Goal: Information Seeking & Learning: Find specific fact

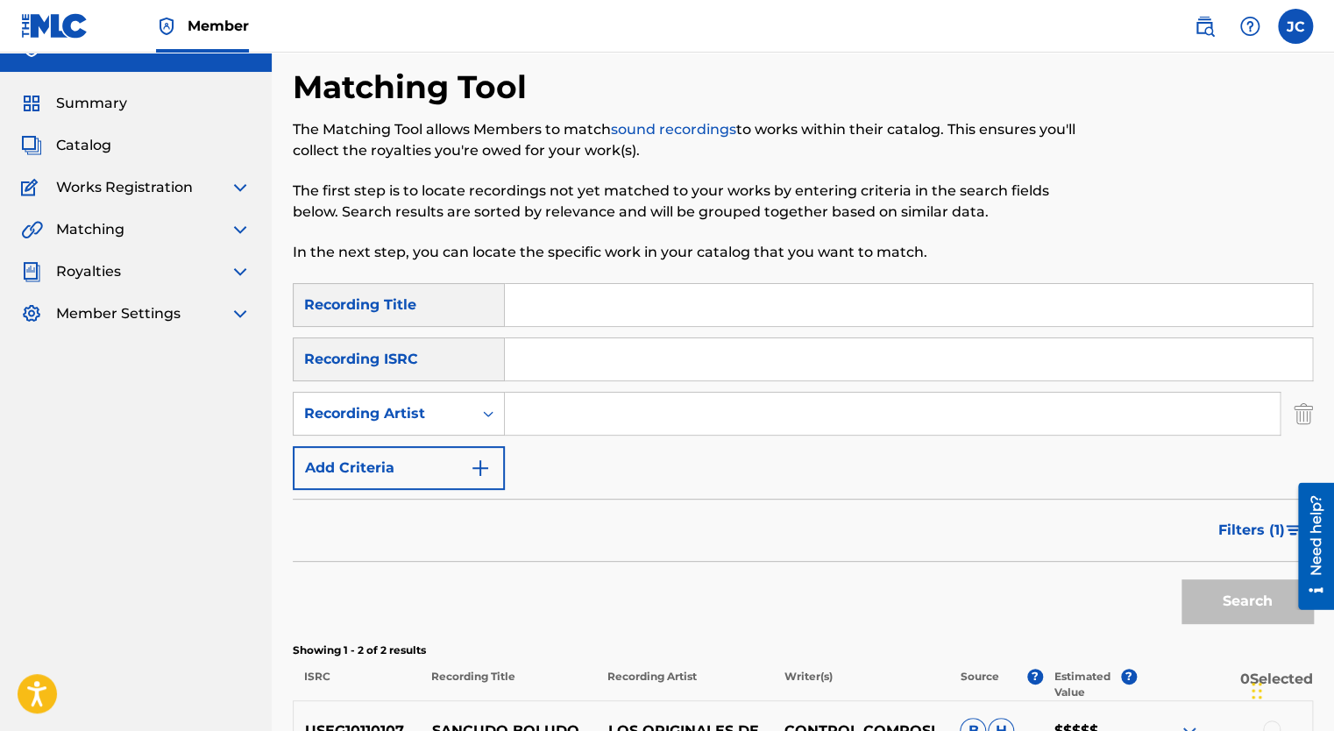
click at [553, 423] on input "Search Form" at bounding box center [892, 414] width 775 height 42
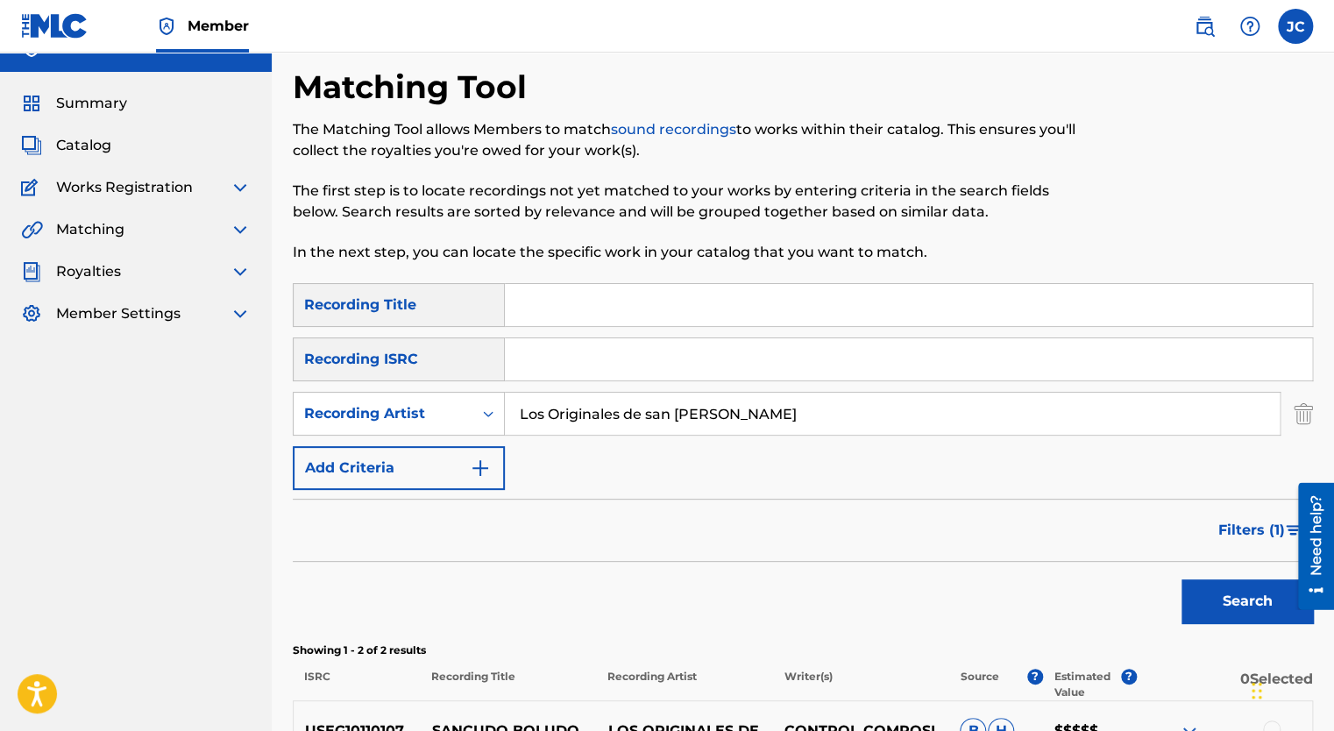
type input "Los Originales de san [PERSON_NAME]"
click at [1182, 580] on button "Search" at bounding box center [1248, 602] width 132 height 44
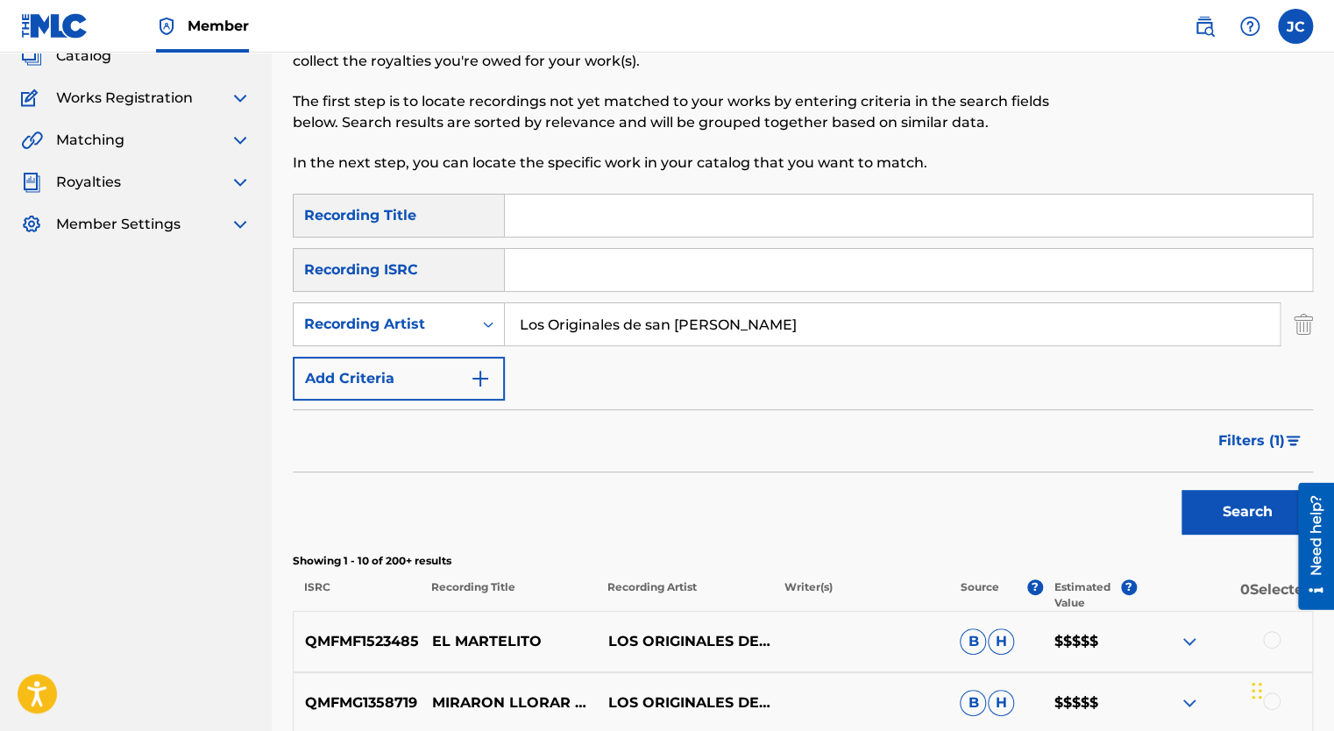
scroll to position [117, 0]
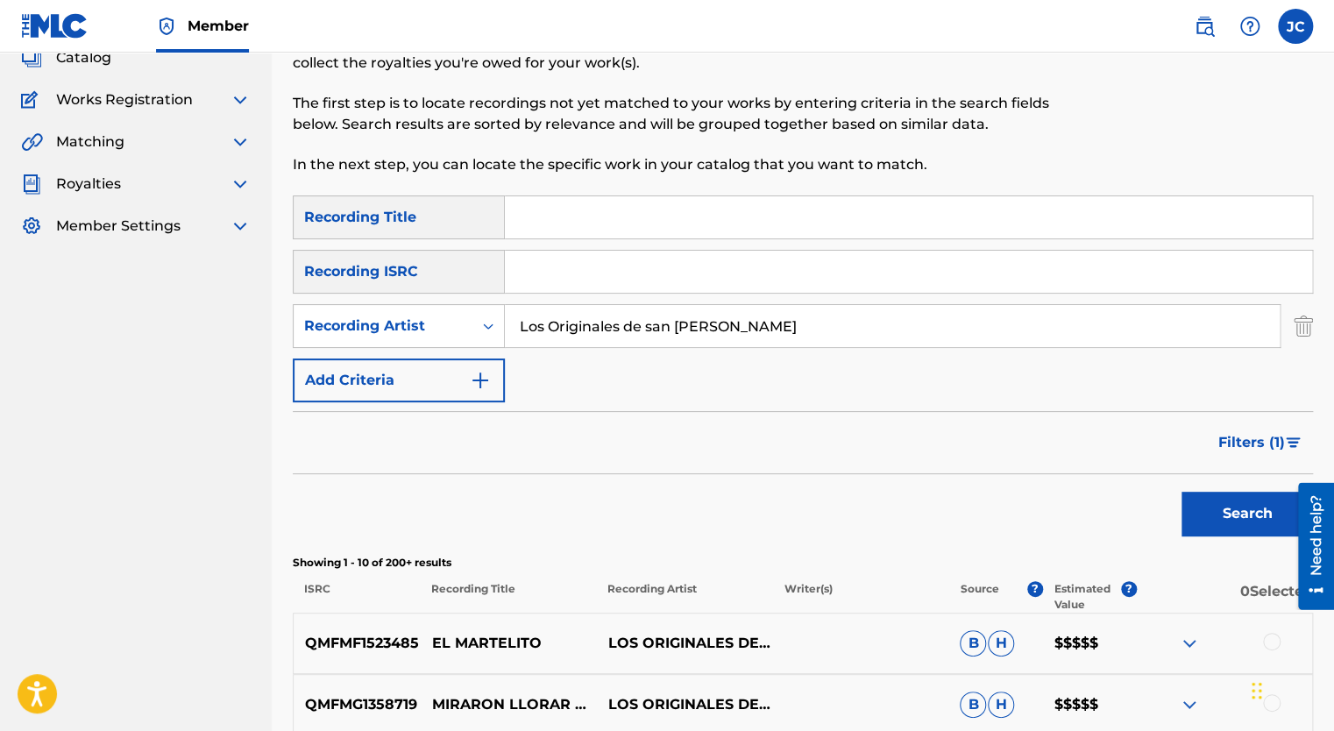
click at [1262, 437] on span "Filters ( 1 )" at bounding box center [1252, 442] width 67 height 21
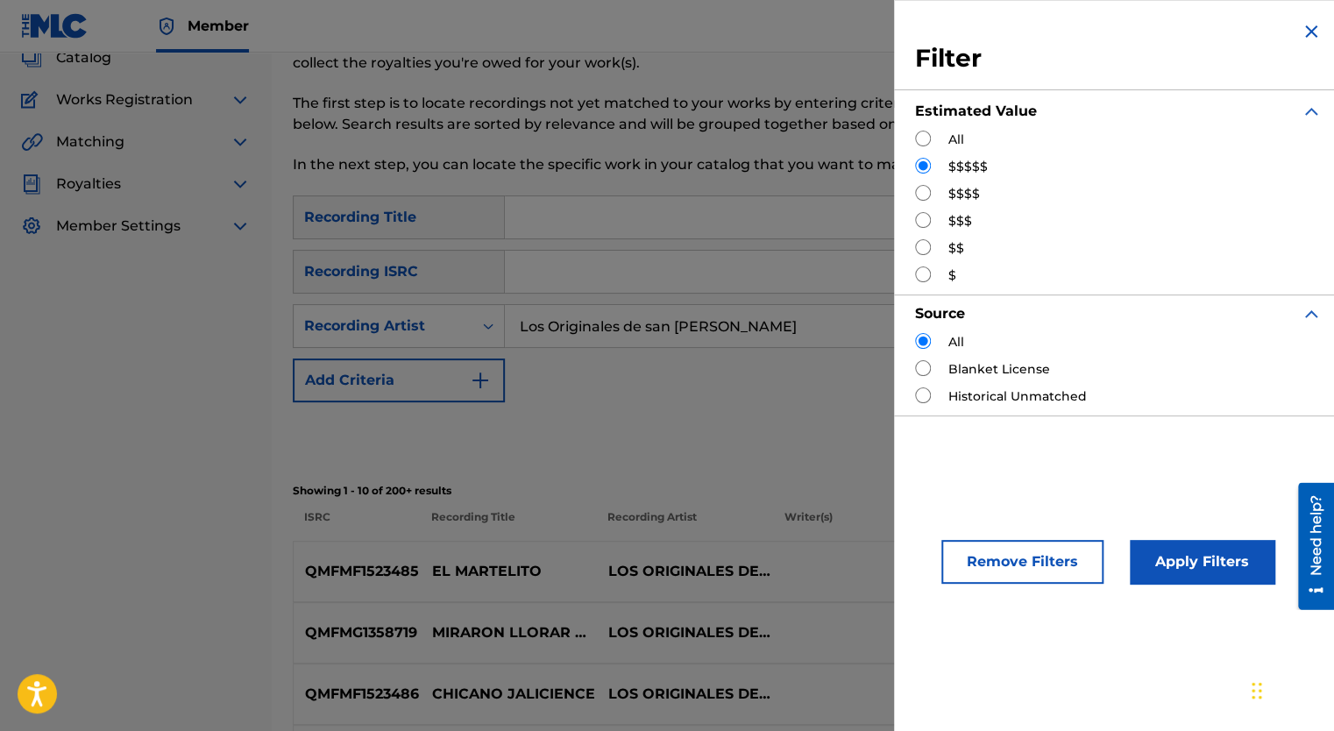
click at [701, 339] on input "Los Originales de san [PERSON_NAME]" at bounding box center [892, 326] width 775 height 42
click at [818, 433] on div "Search" at bounding box center [803, 437] width 1021 height 70
click at [1192, 562] on button "Apply Filters" at bounding box center [1202, 562] width 145 height 44
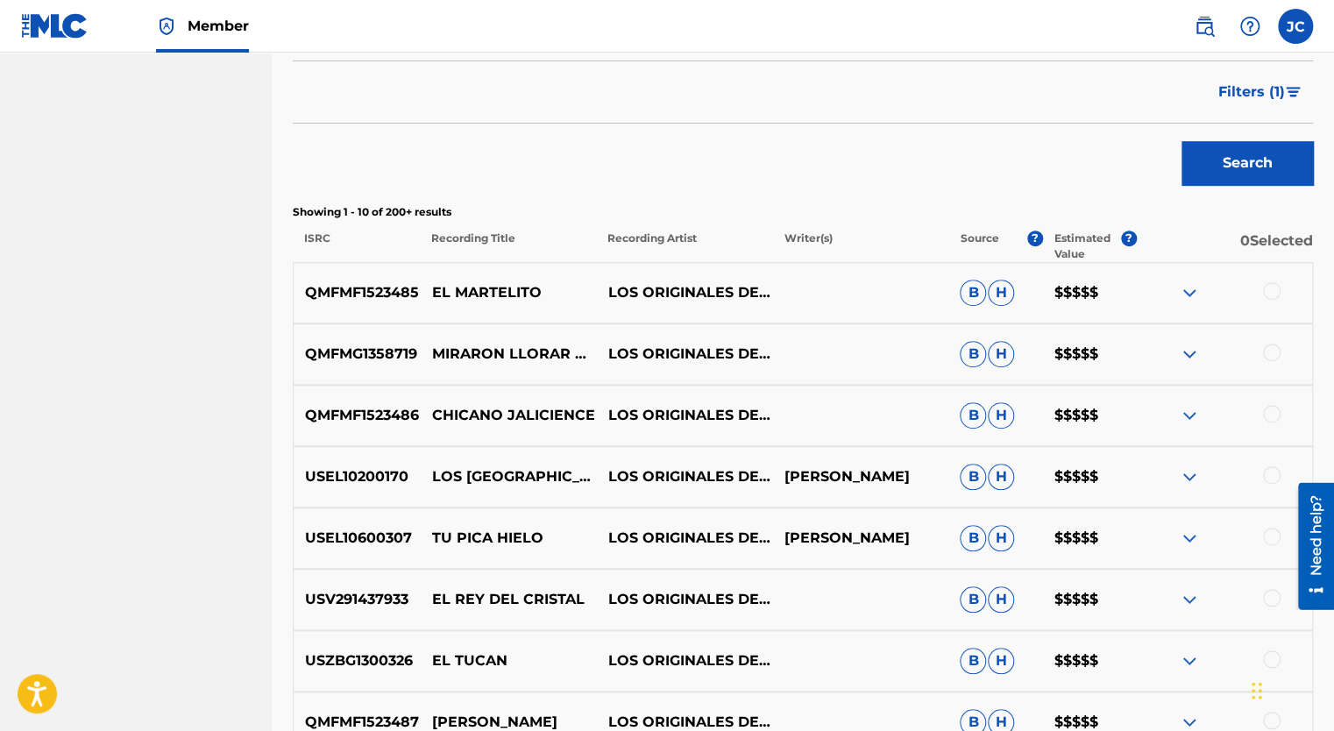
scroll to position [555, 0]
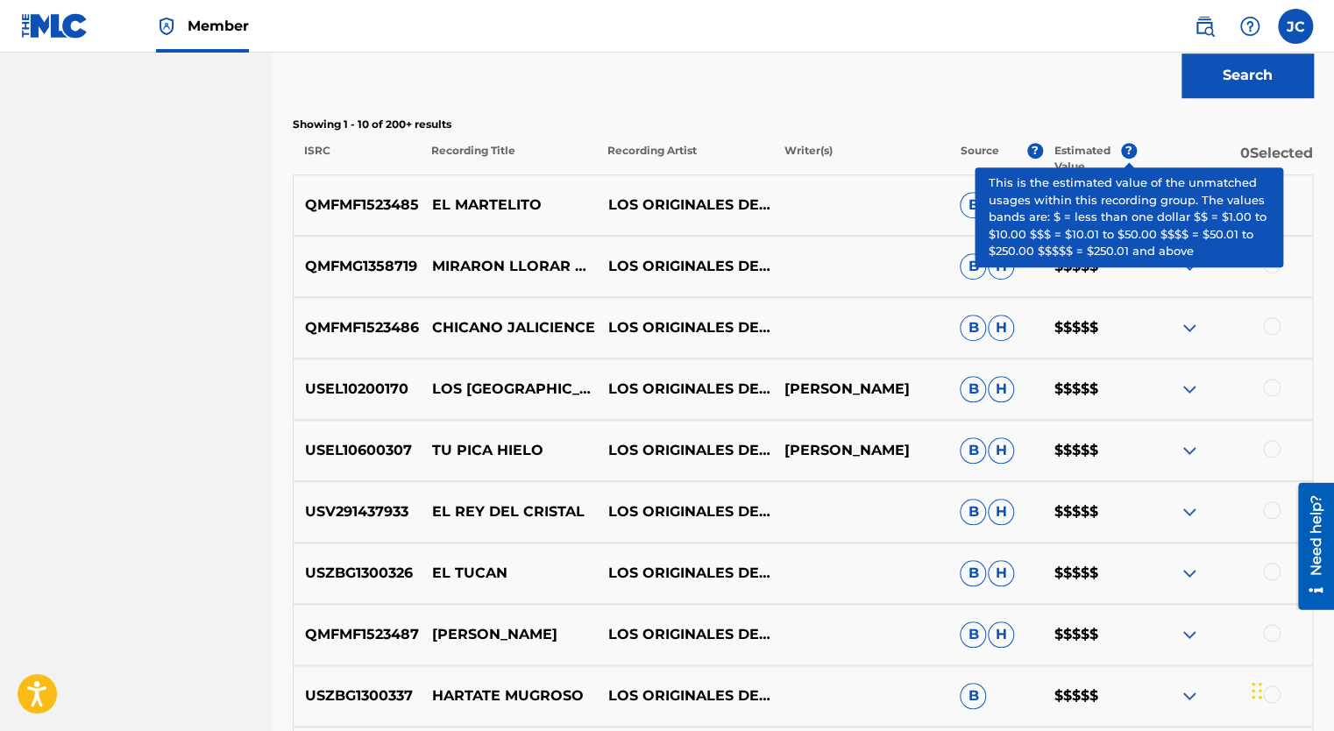
click at [1130, 156] on span "?" at bounding box center [1129, 151] width 16 height 16
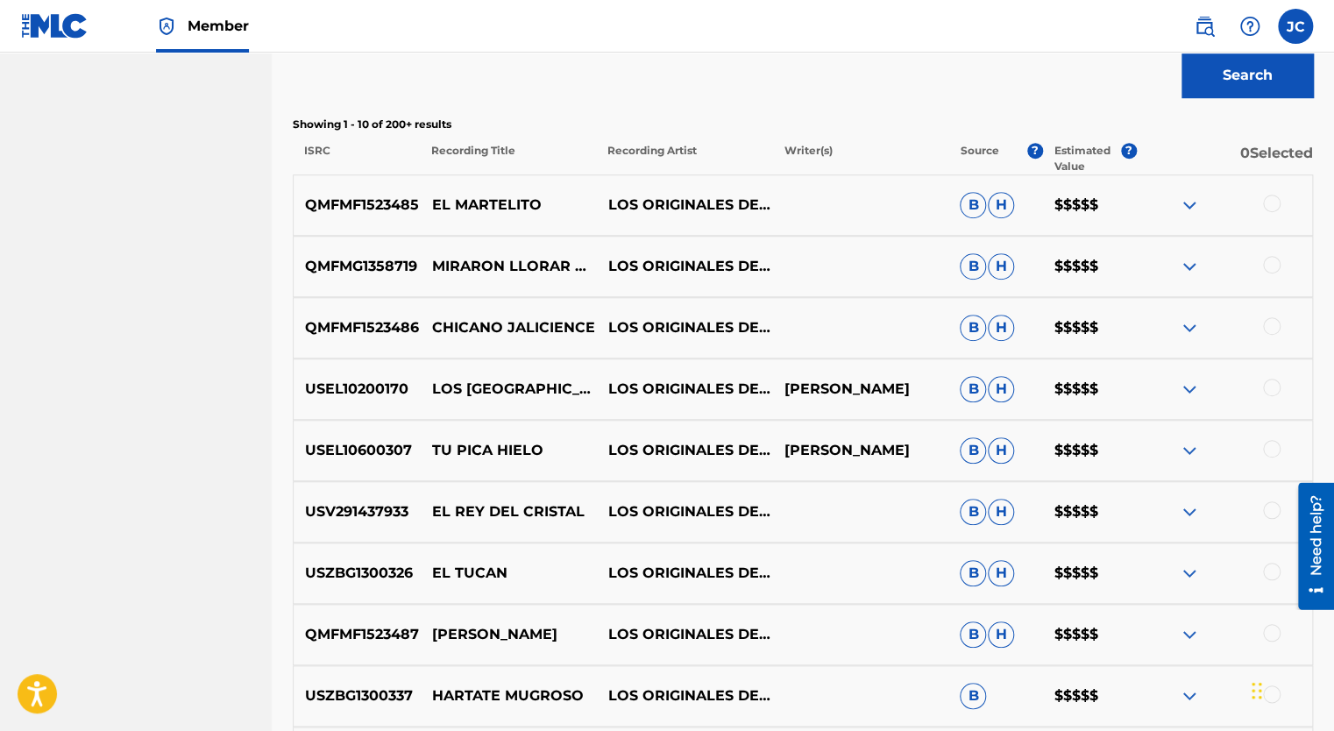
click at [1137, 147] on p "0 Selected" at bounding box center [1225, 159] width 176 height 32
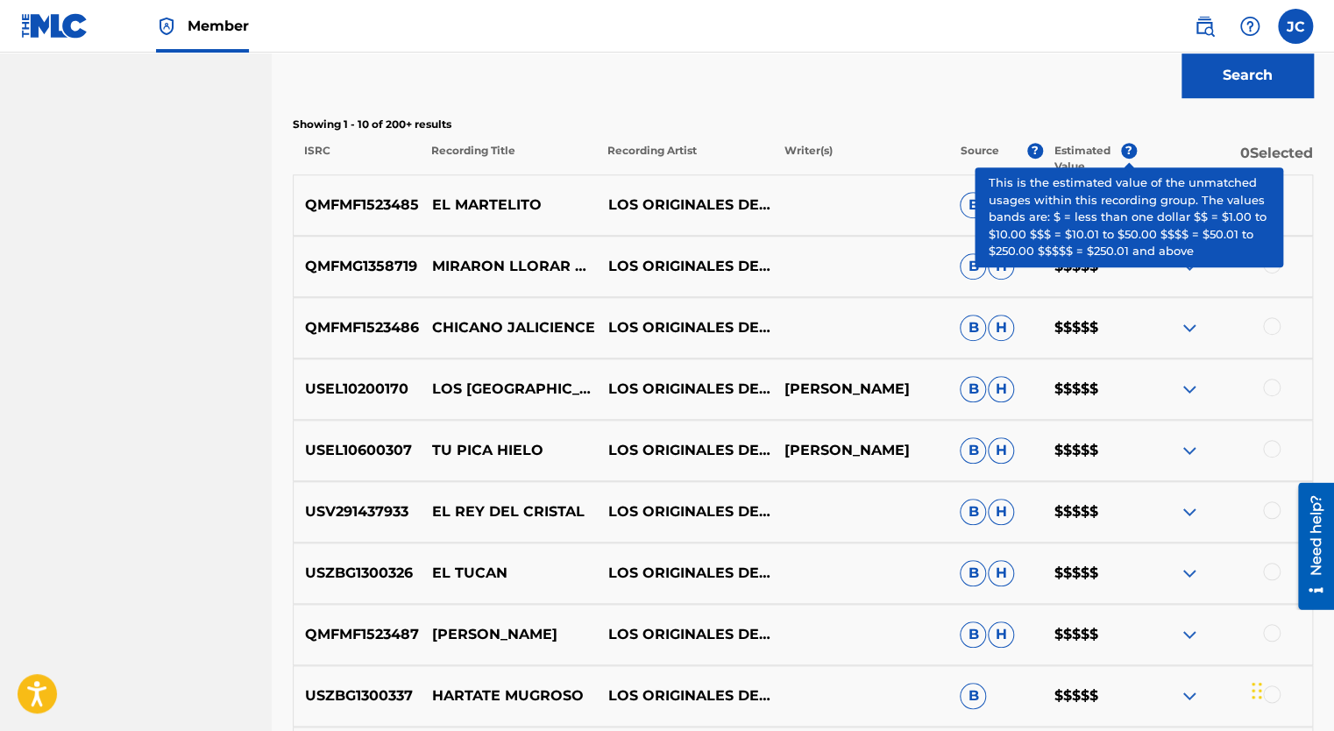
click at [1127, 149] on span "?" at bounding box center [1129, 151] width 16 height 16
click at [1126, 149] on span "?" at bounding box center [1129, 151] width 16 height 16
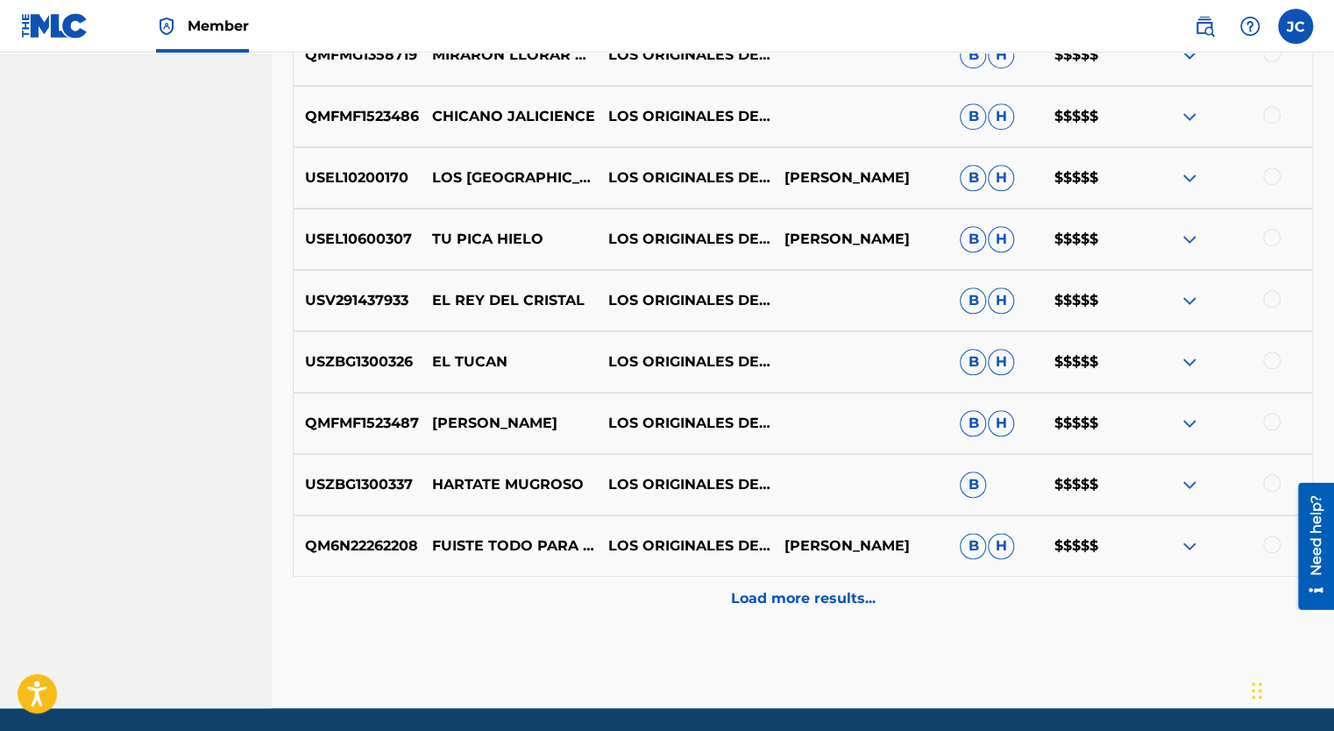
scroll to position [827, 0]
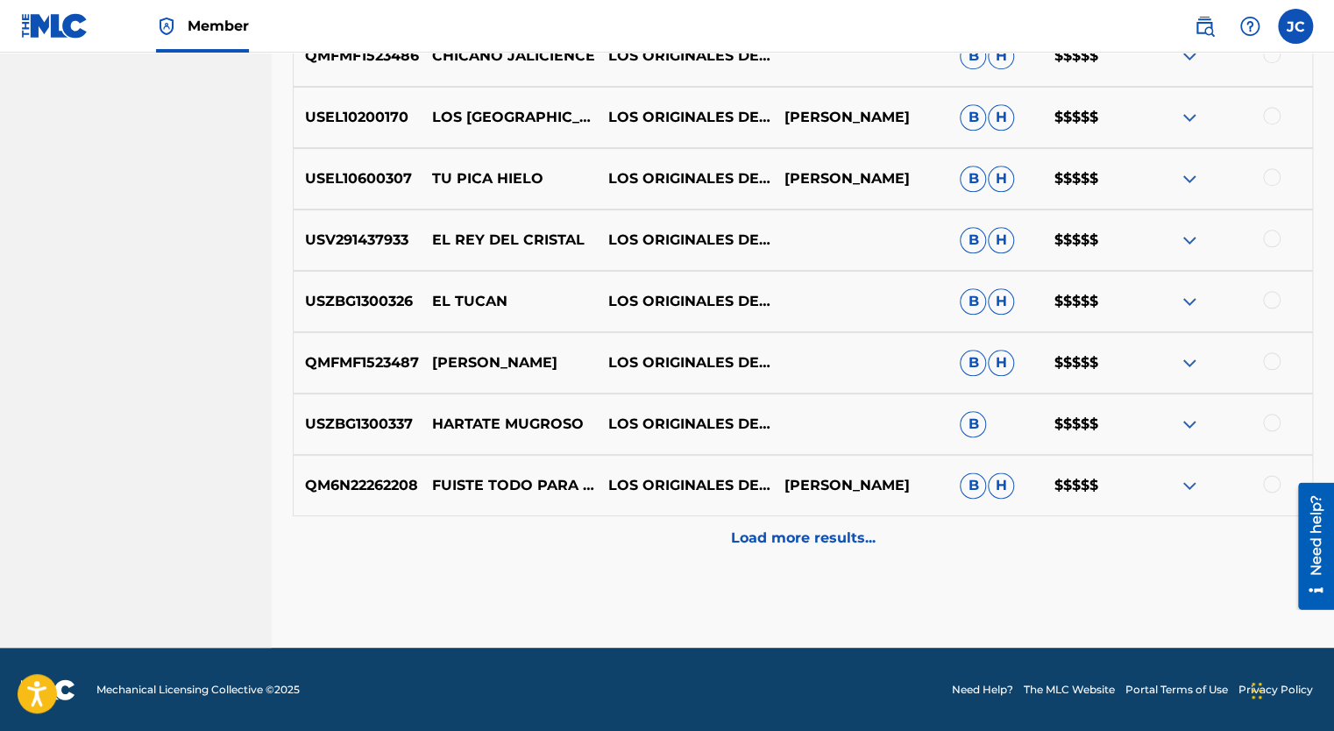
click at [796, 542] on p "Load more results..." at bounding box center [803, 538] width 145 height 21
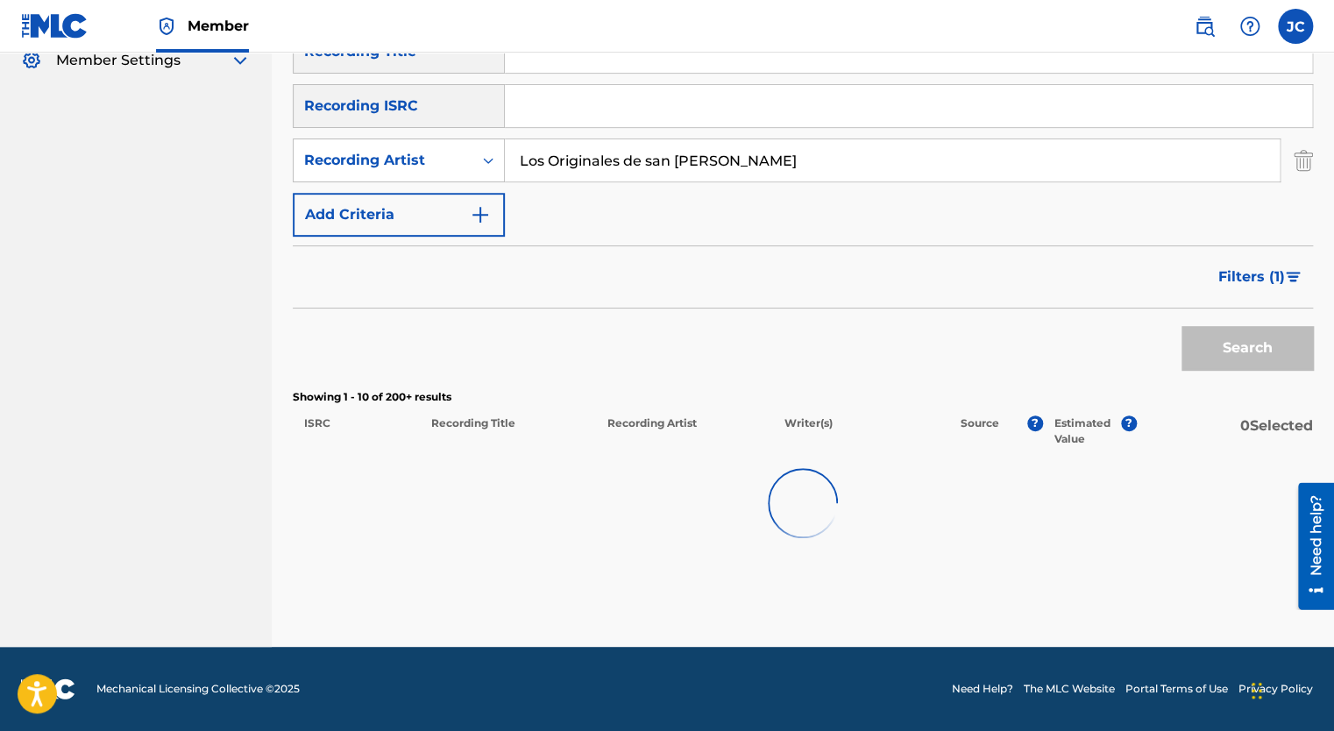
scroll to position [281, 0]
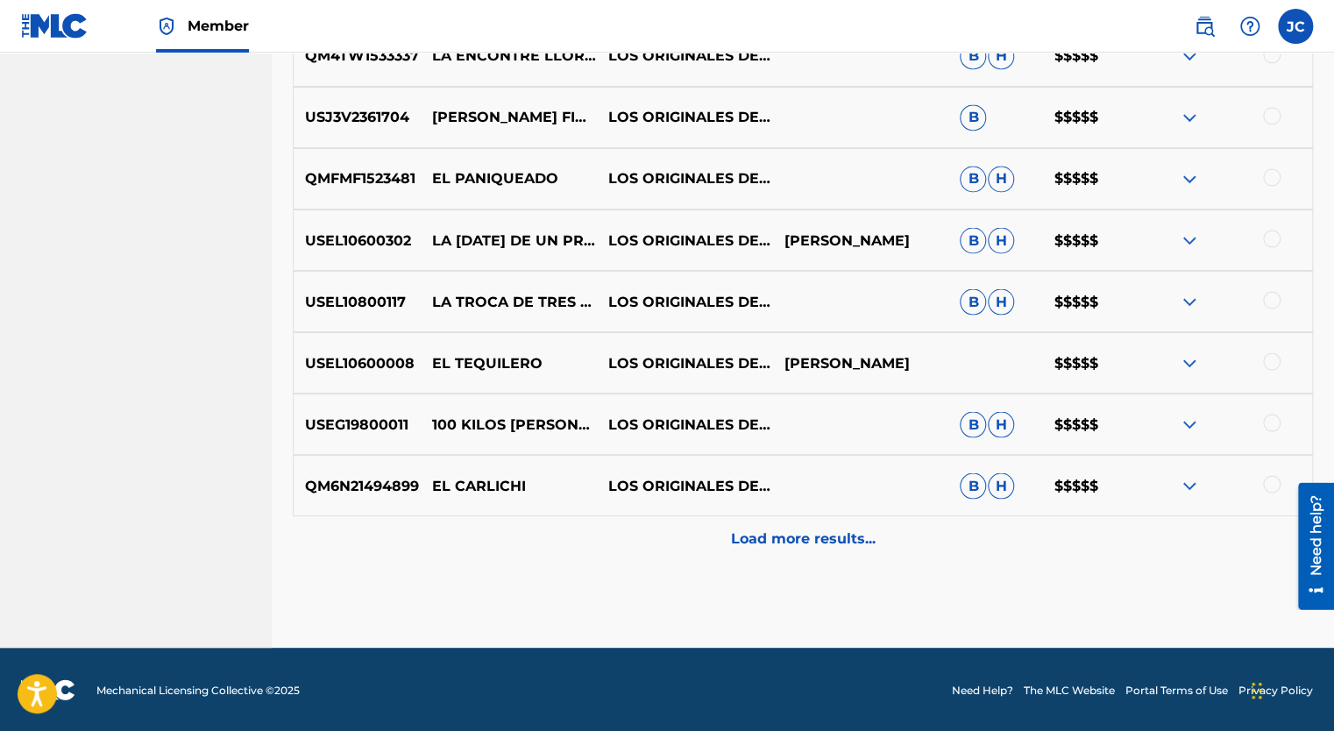
click at [773, 533] on p "Load more results..." at bounding box center [803, 538] width 145 height 21
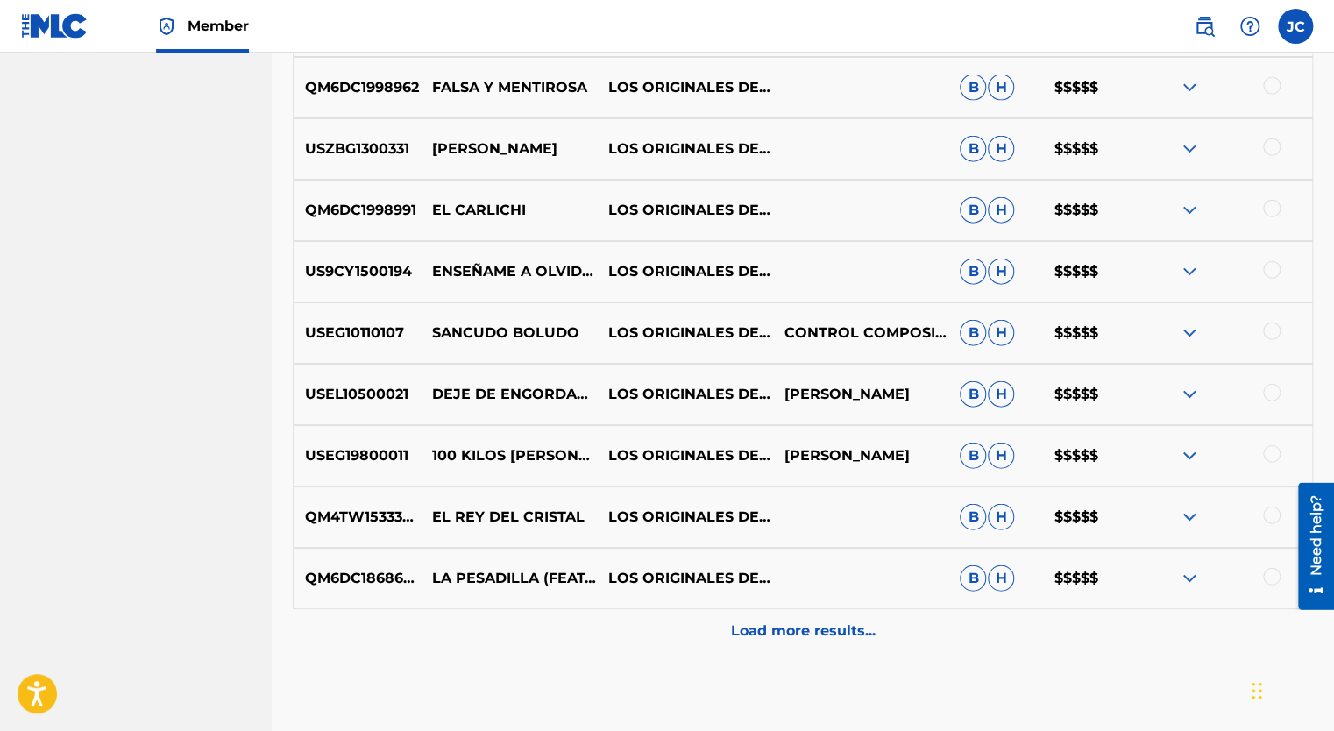
scroll to position [1967, 0]
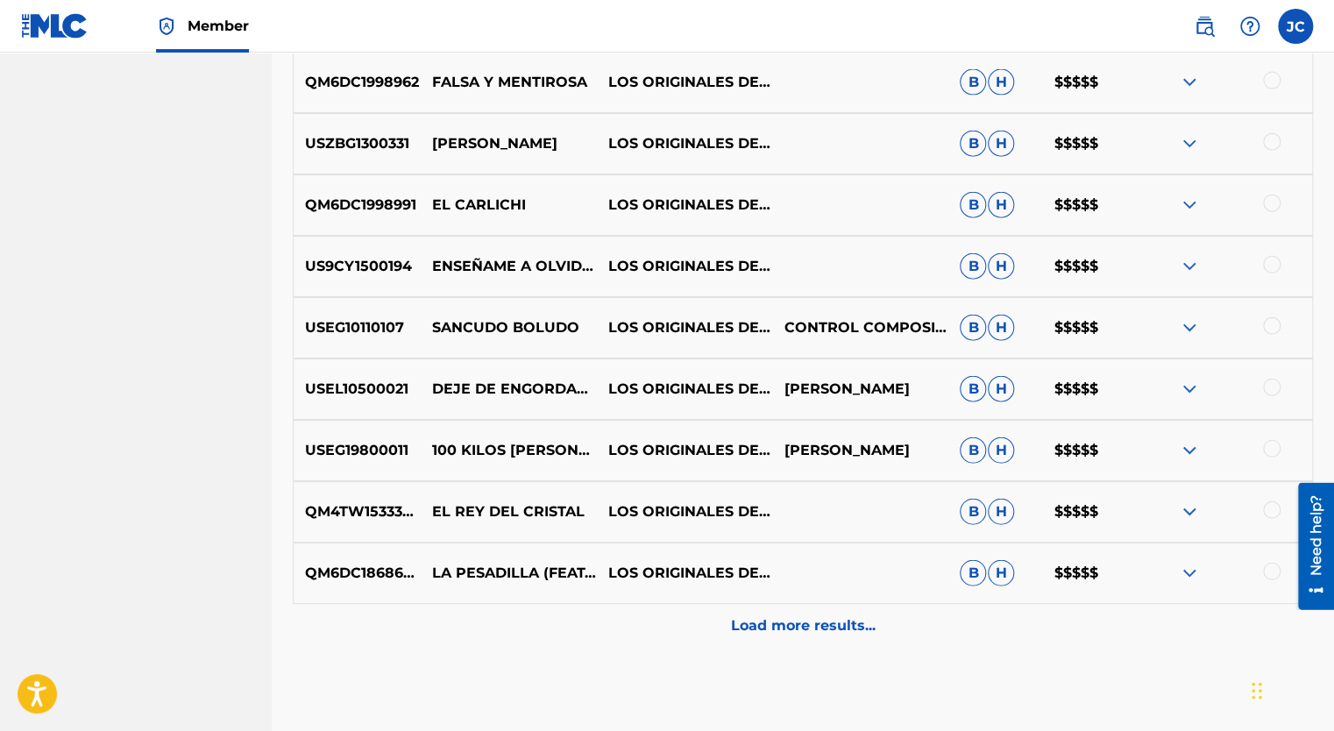
click at [800, 615] on p "Load more results..." at bounding box center [803, 625] width 145 height 21
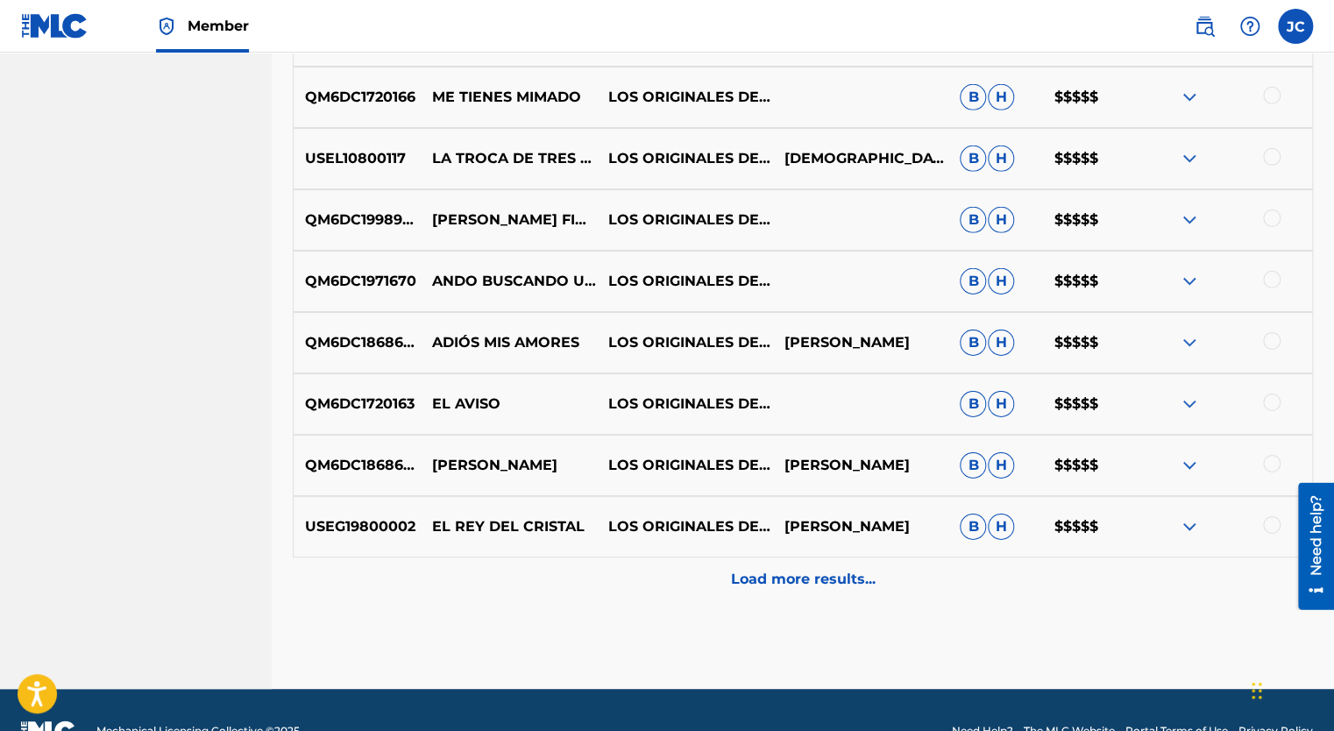
scroll to position [2668, 0]
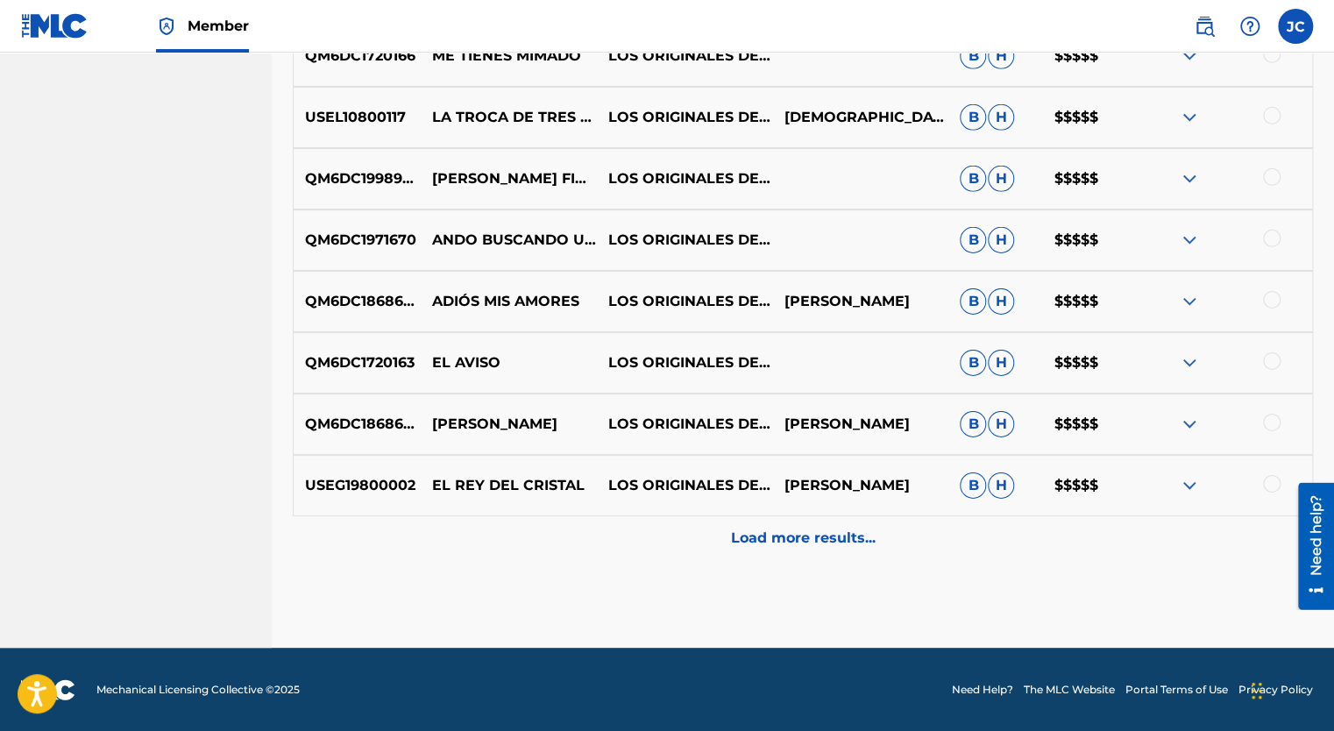
click at [754, 542] on p "Load more results..." at bounding box center [803, 538] width 145 height 21
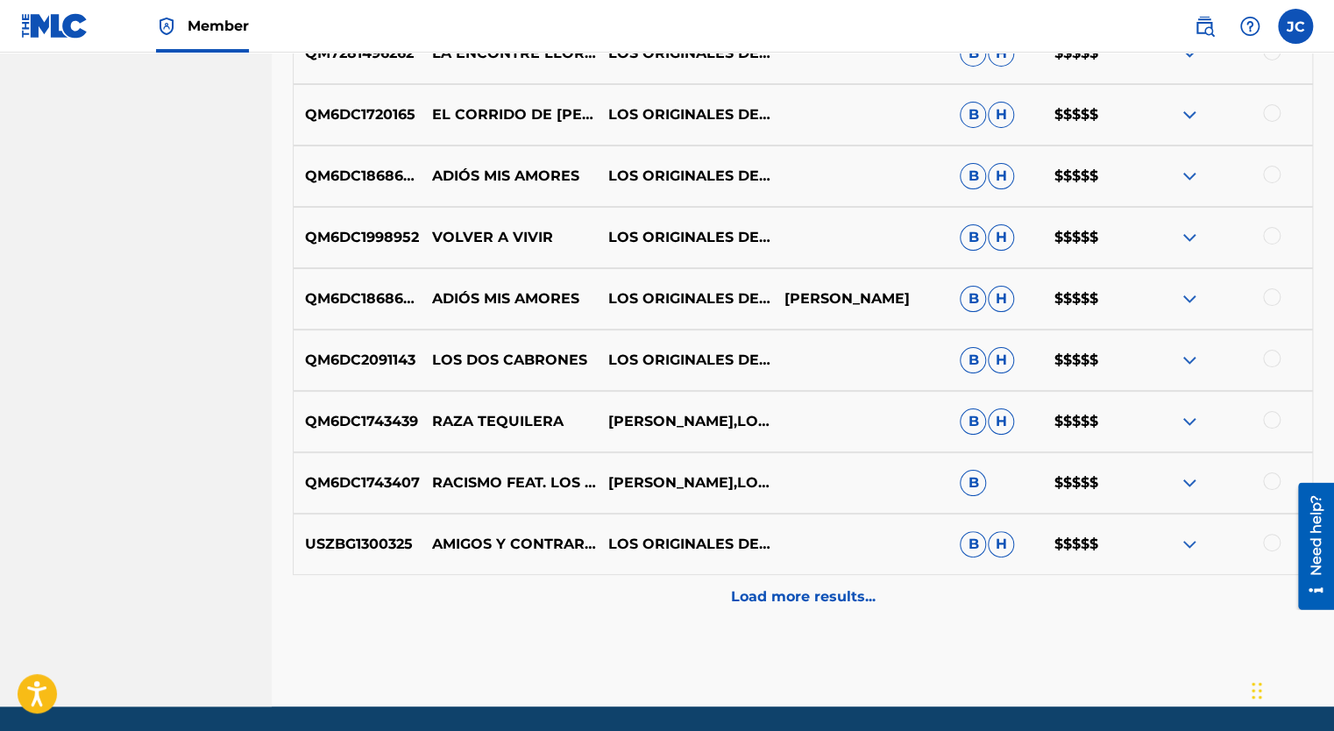
scroll to position [3194, 0]
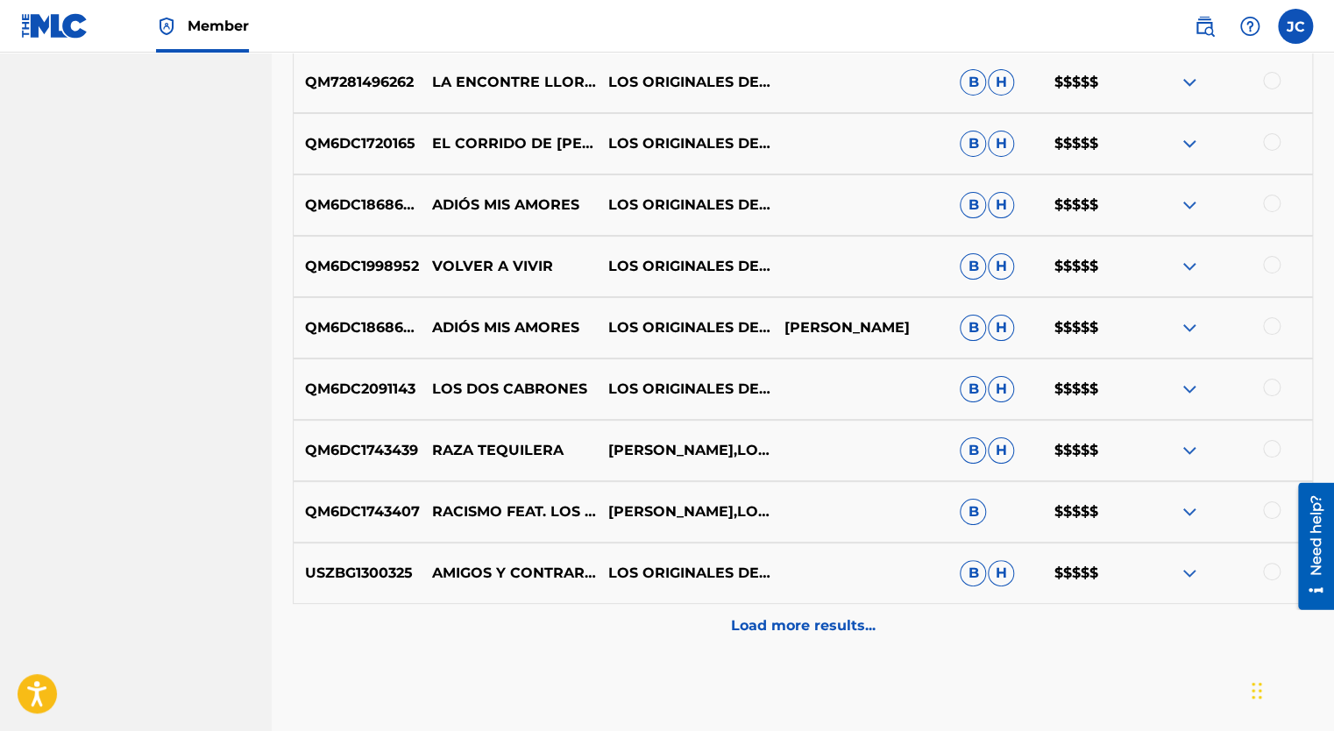
click at [795, 622] on p "Load more results..." at bounding box center [803, 625] width 145 height 21
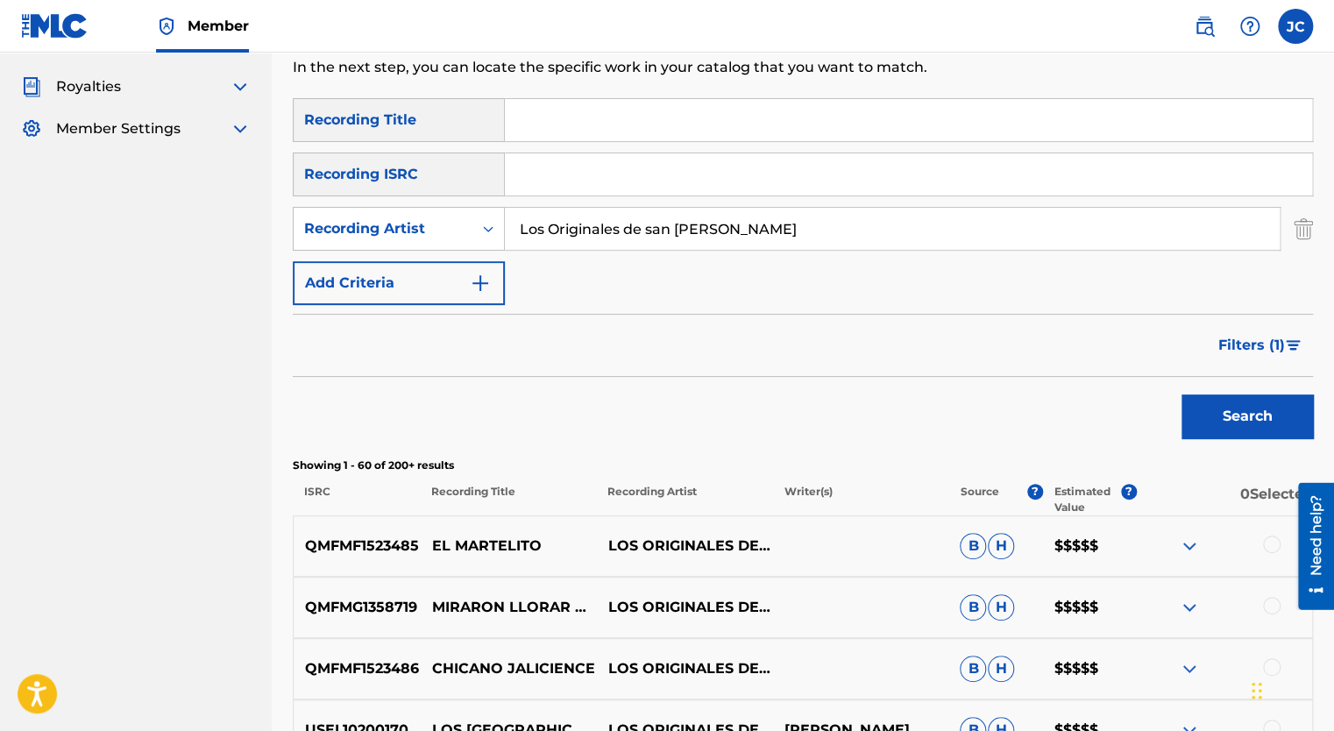
scroll to position [213, 0]
click at [1271, 351] on span "Filters ( 1 )" at bounding box center [1252, 346] width 67 height 21
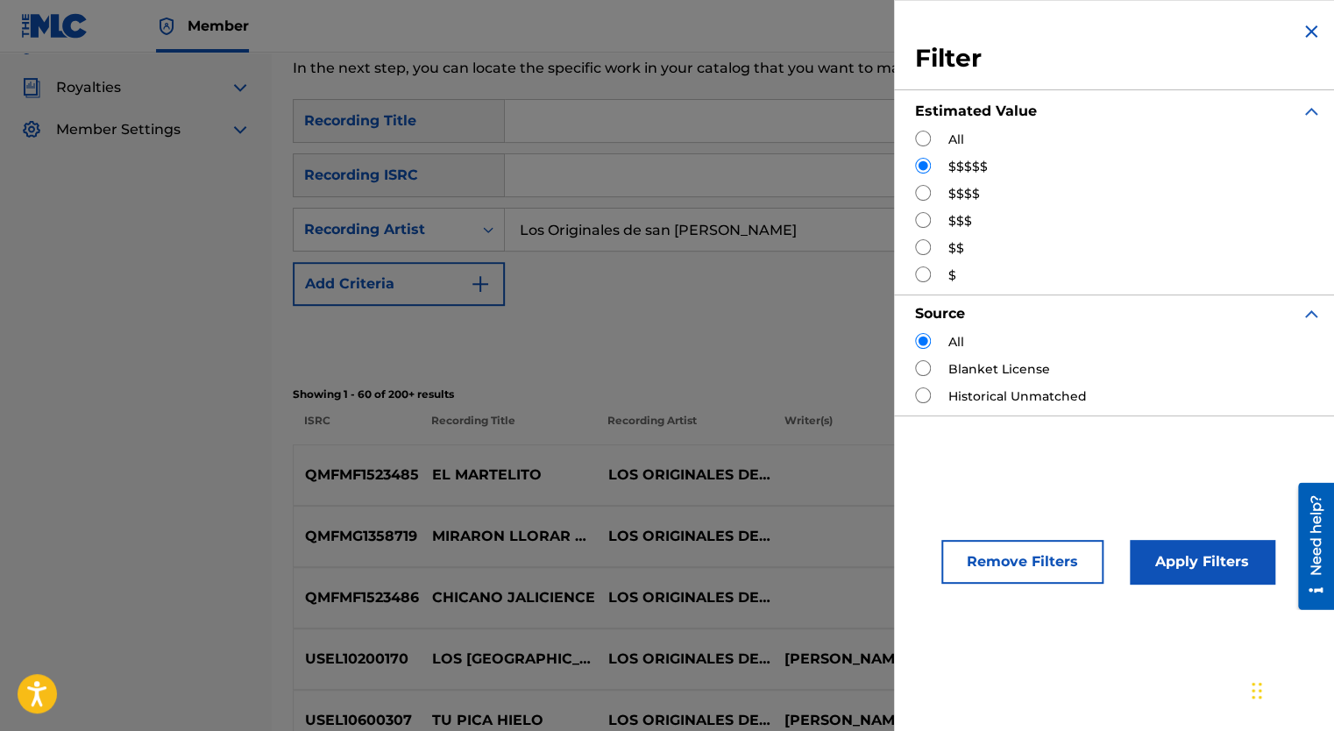
click at [919, 166] on input "Search Form" at bounding box center [923, 166] width 16 height 16
click at [919, 198] on input "Search Form" at bounding box center [923, 193] width 16 height 16
radio input "true"
click at [1213, 567] on button "Apply Filters" at bounding box center [1202, 562] width 145 height 44
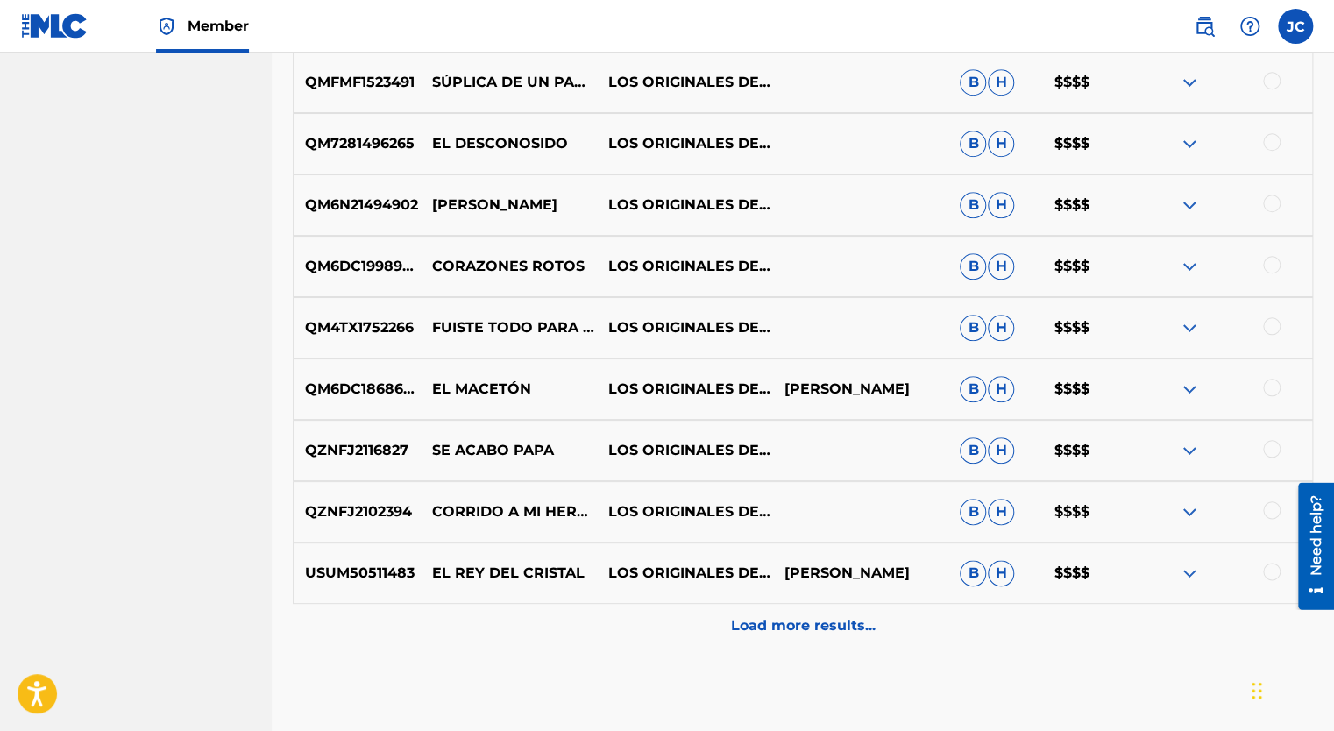
scroll to position [827, 0]
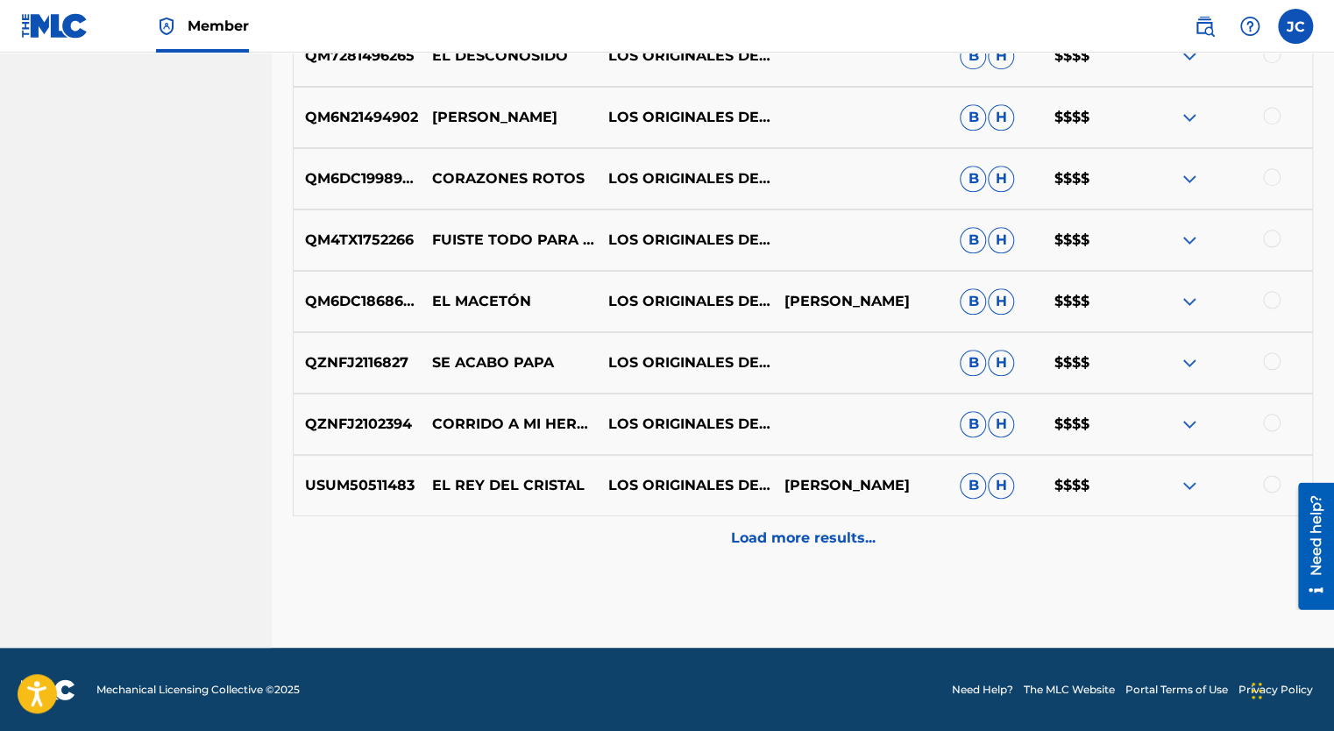
click at [780, 544] on p "Load more results..." at bounding box center [803, 538] width 145 height 21
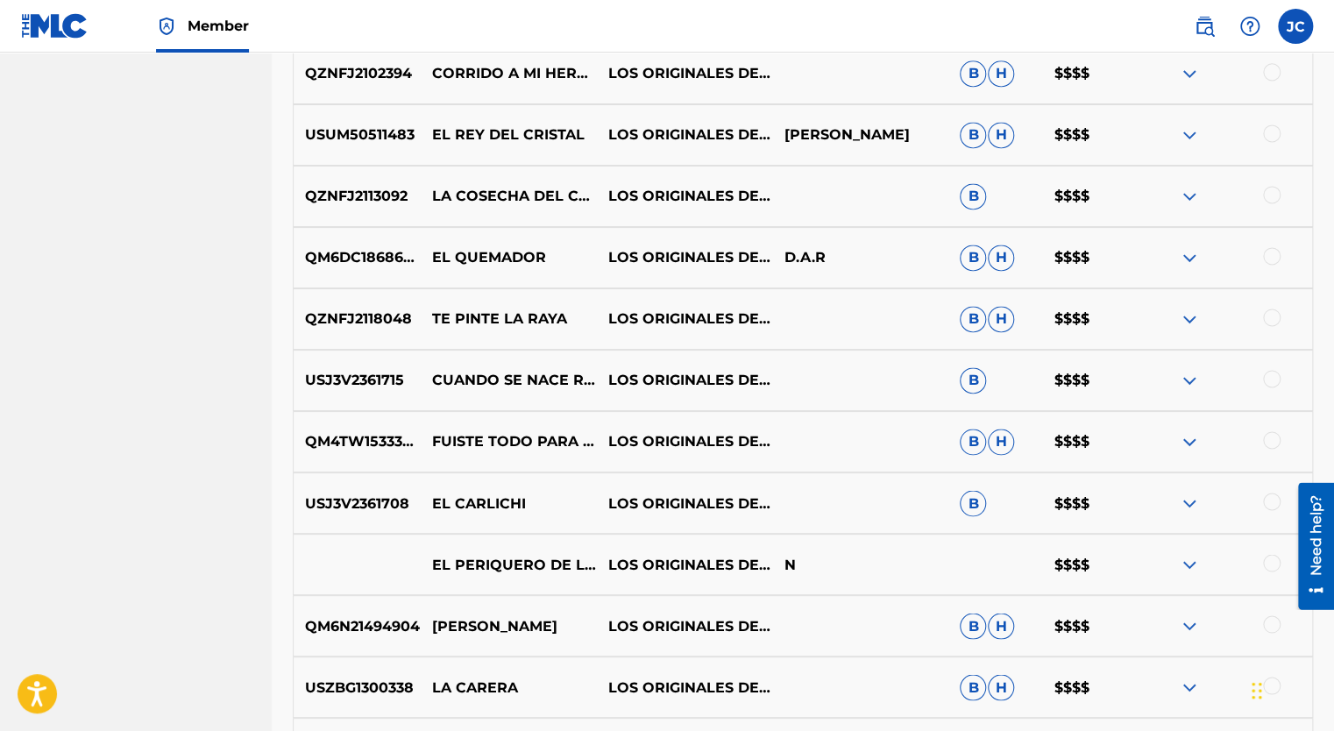
scroll to position [1440, 0]
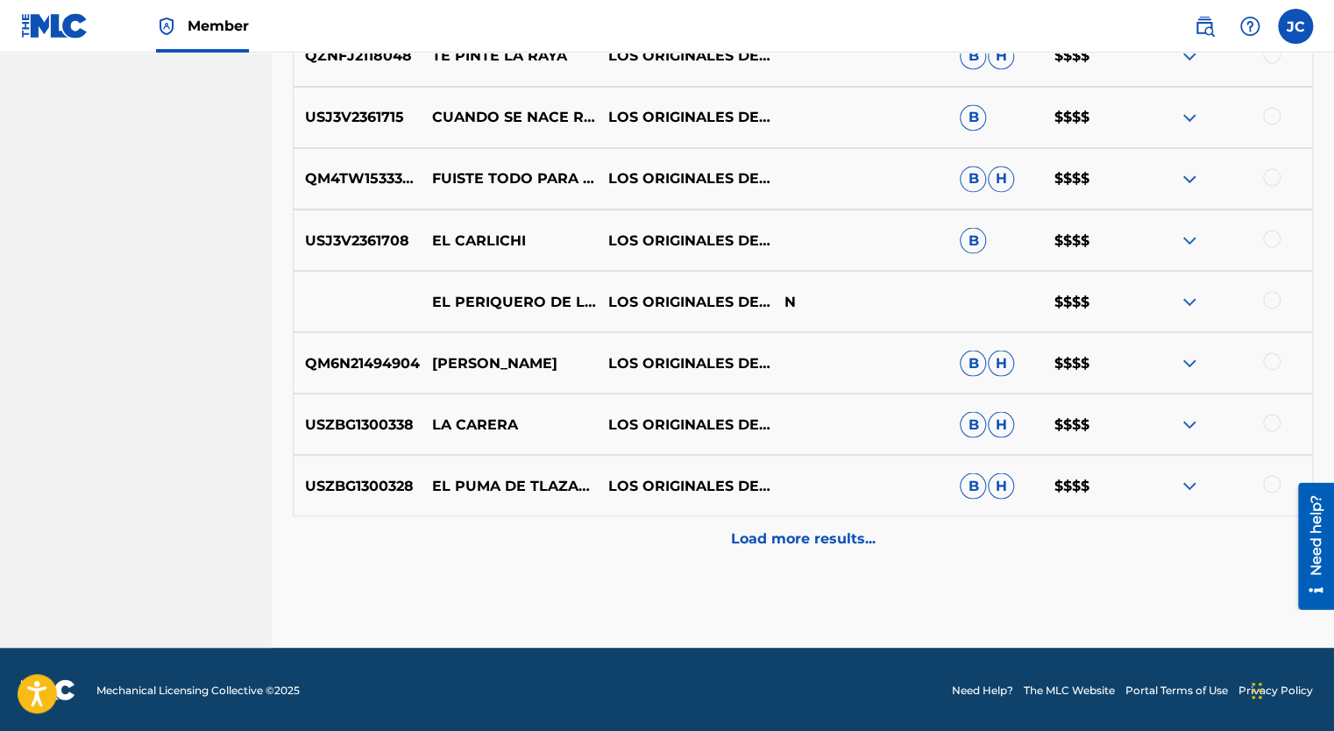
click at [758, 530] on p "Load more results..." at bounding box center [803, 538] width 145 height 21
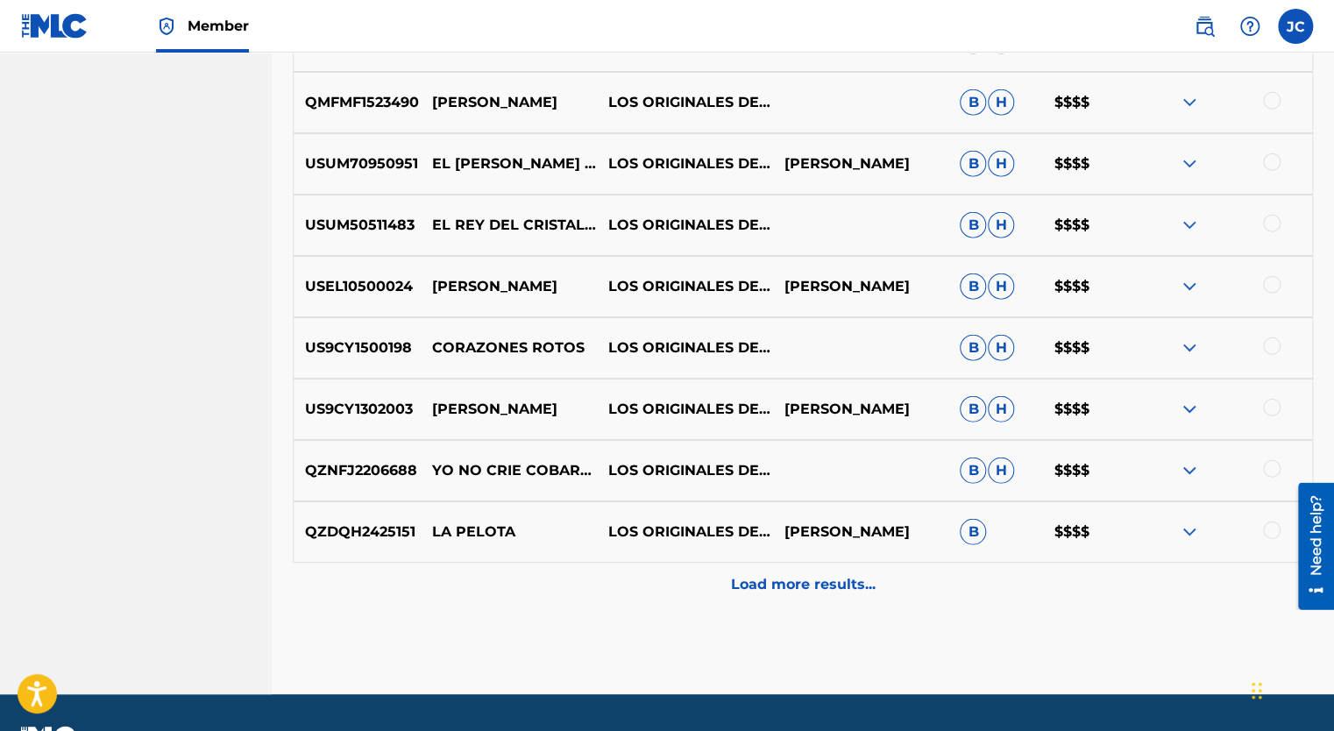
scroll to position [2054, 0]
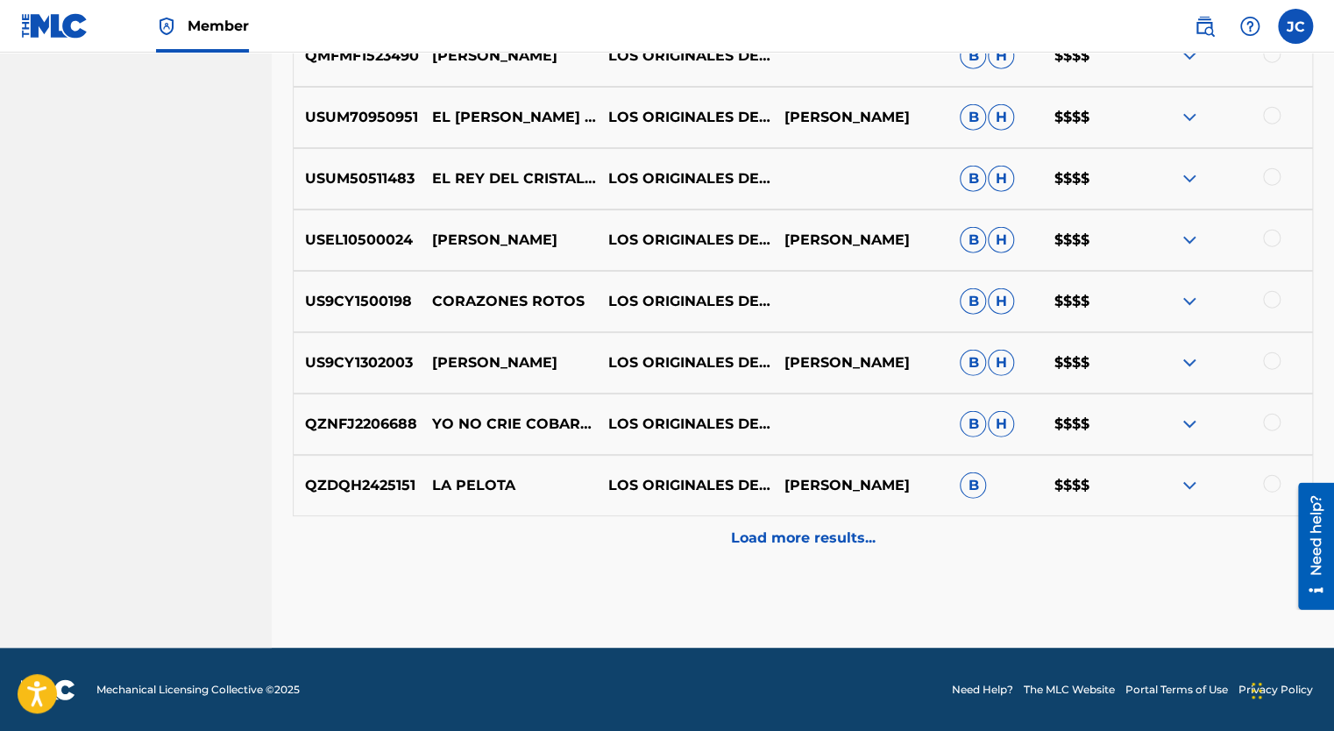
click at [807, 542] on p "Load more results..." at bounding box center [803, 538] width 145 height 21
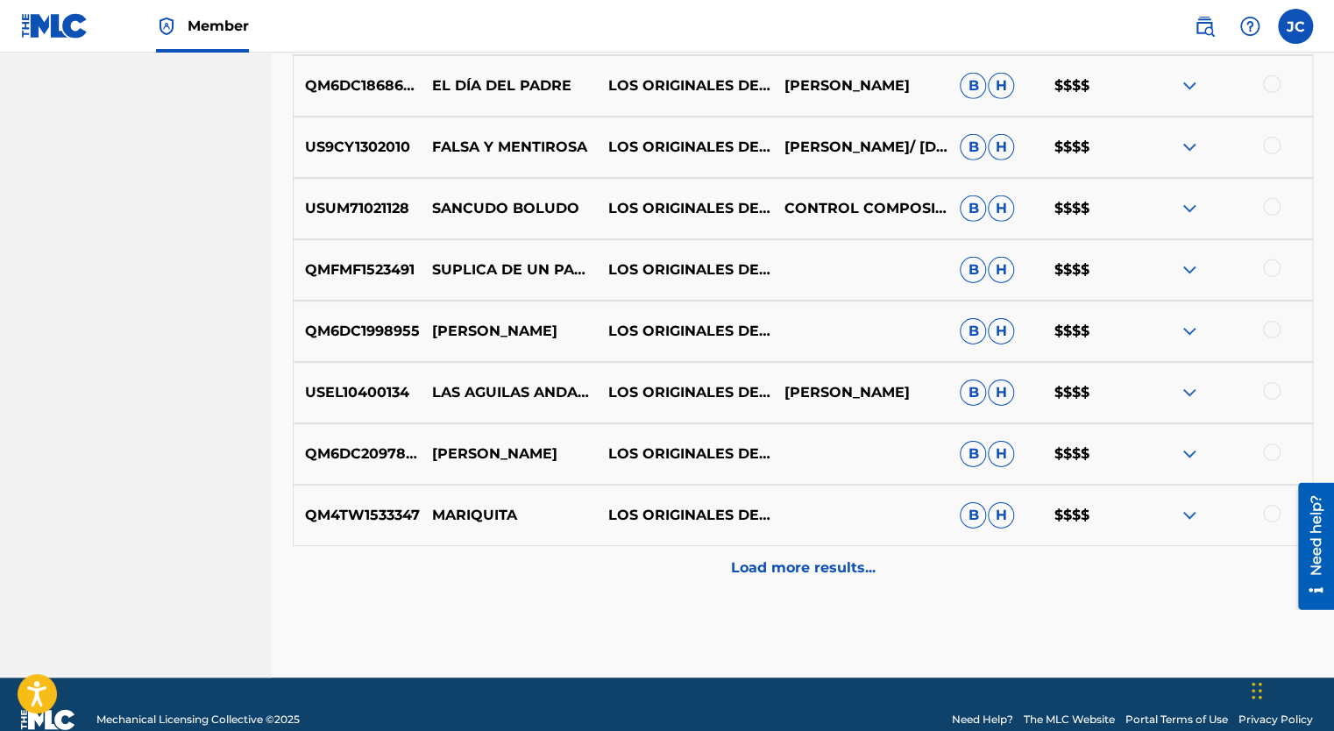
scroll to position [2668, 0]
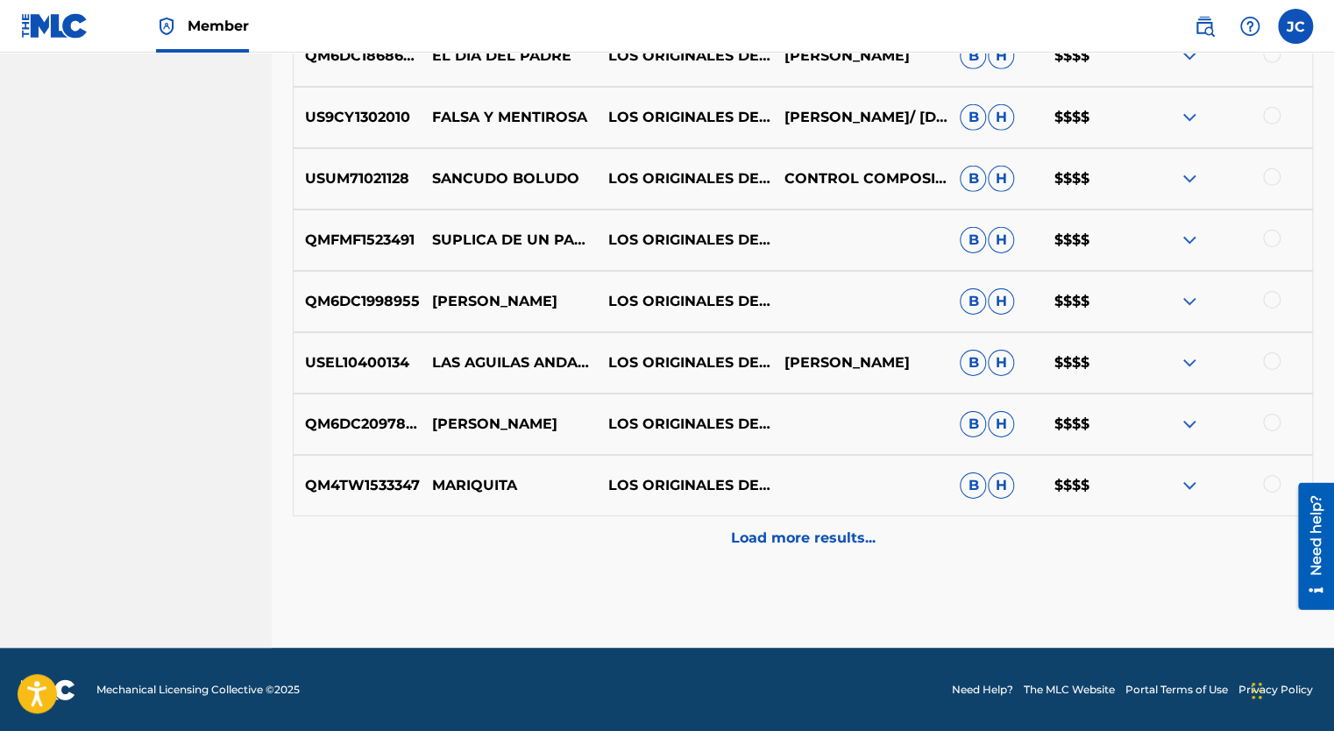
click at [803, 543] on p "Load more results..." at bounding box center [803, 538] width 145 height 21
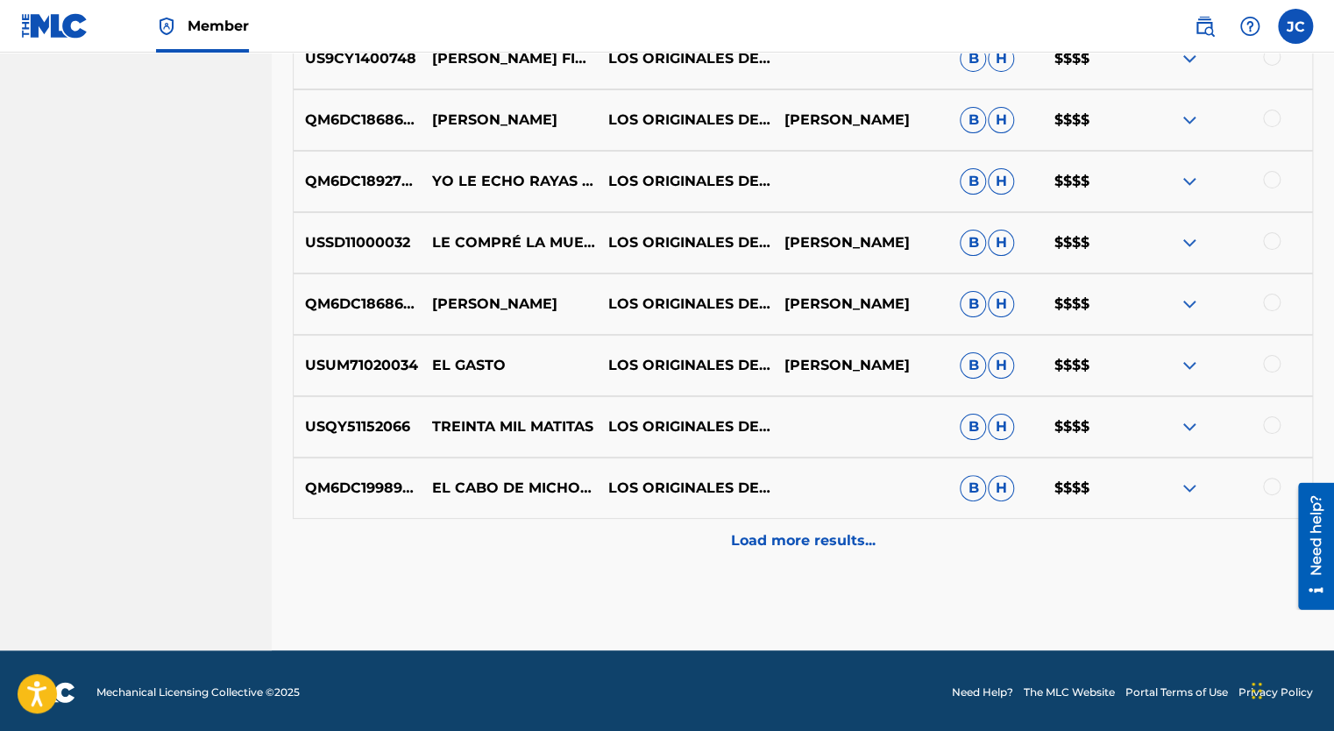
scroll to position [3282, 0]
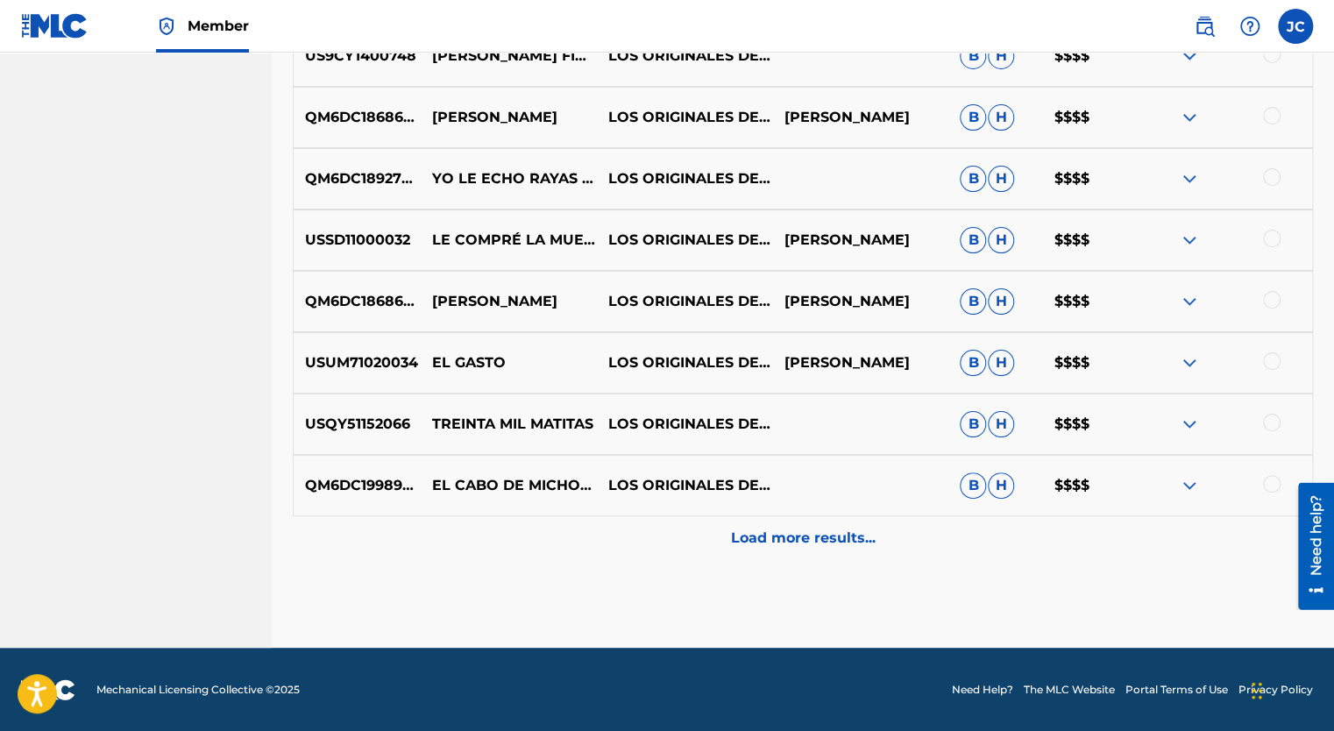
click at [775, 541] on p "Load more results..." at bounding box center [803, 538] width 145 height 21
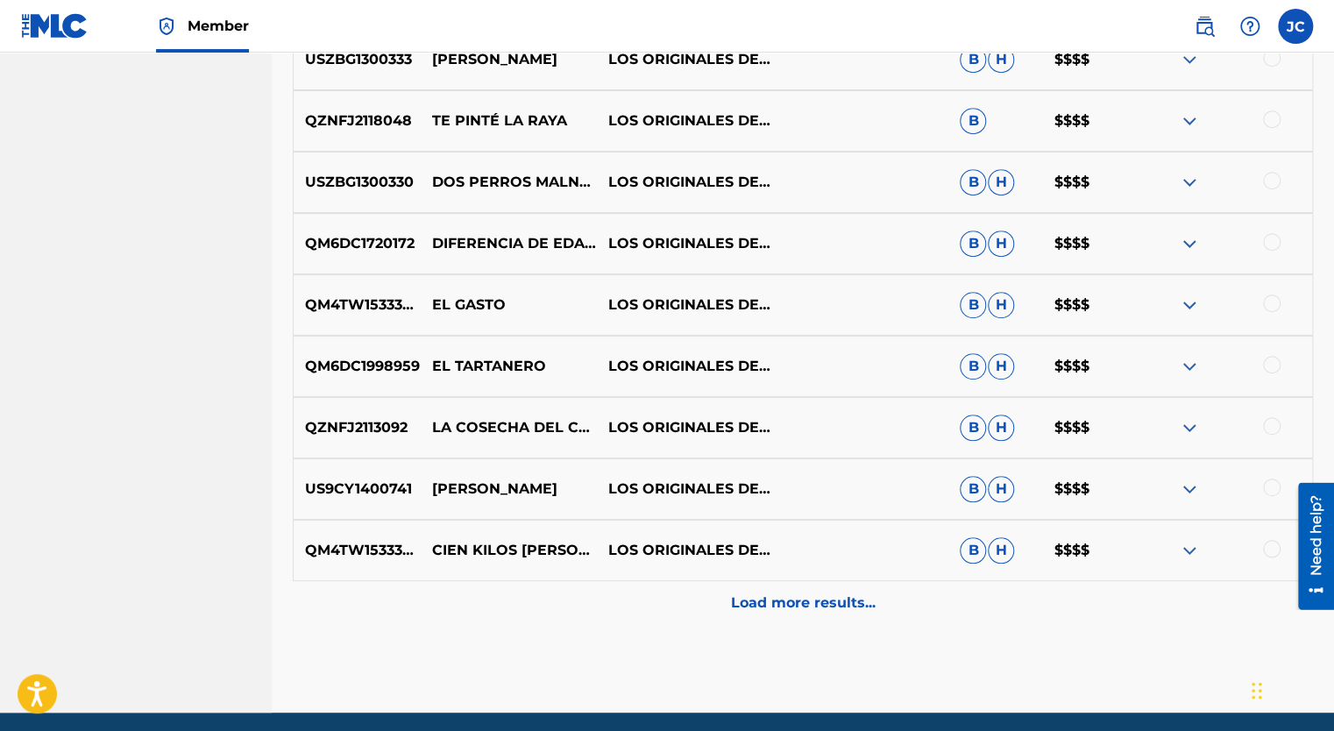
scroll to position [3895, 0]
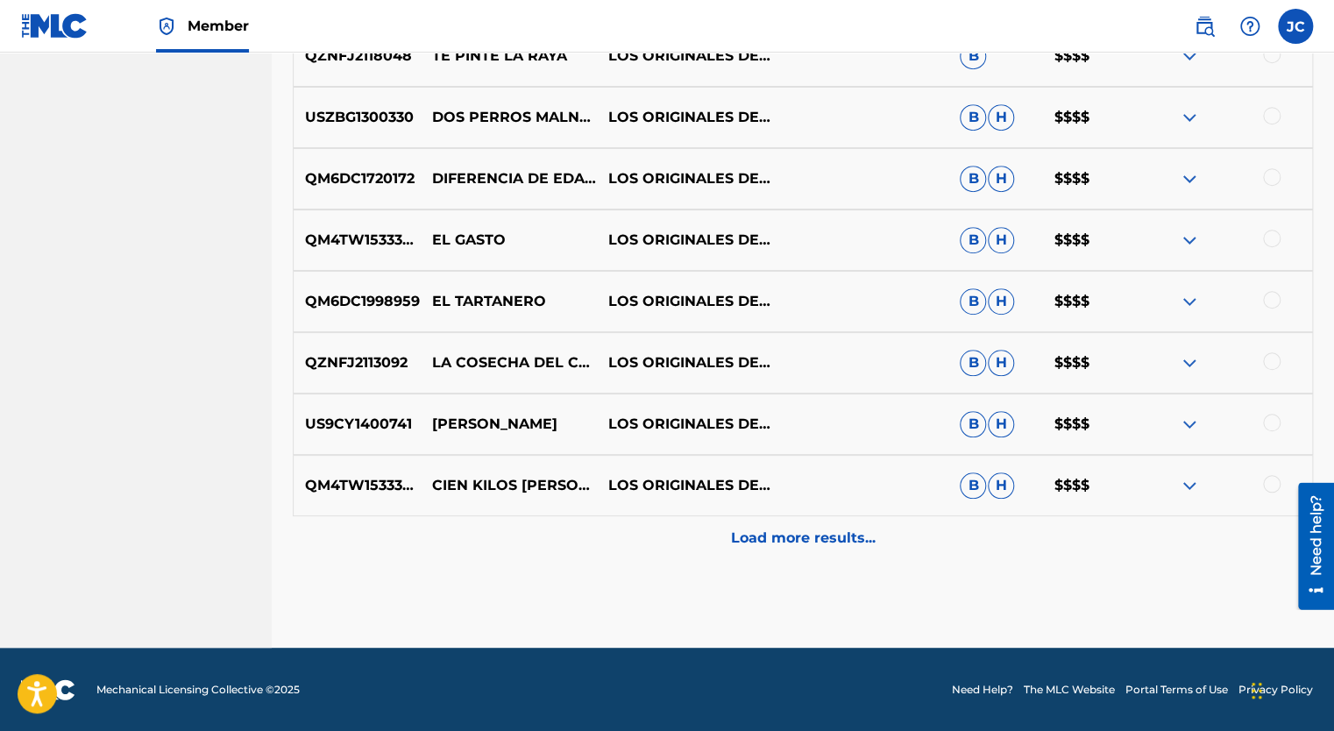
click at [736, 539] on p "Load more results..." at bounding box center [803, 538] width 145 height 21
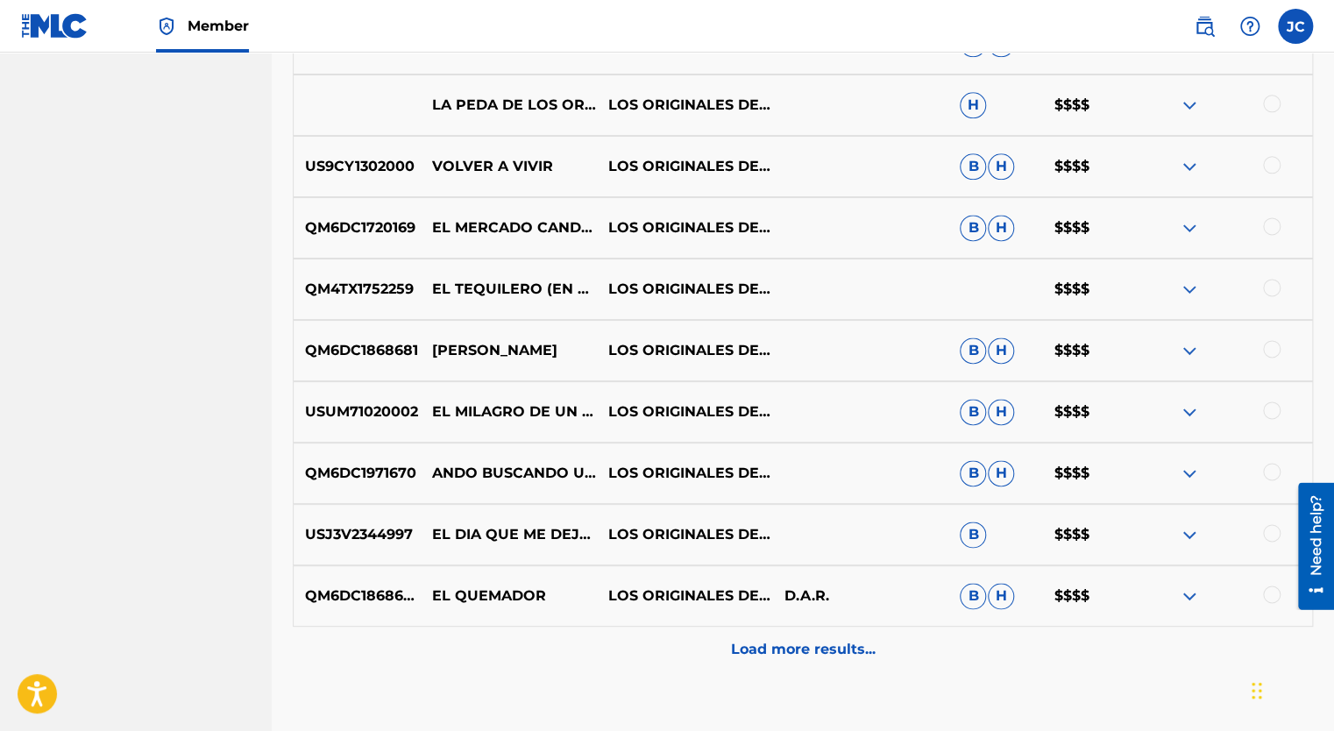
scroll to position [4509, 0]
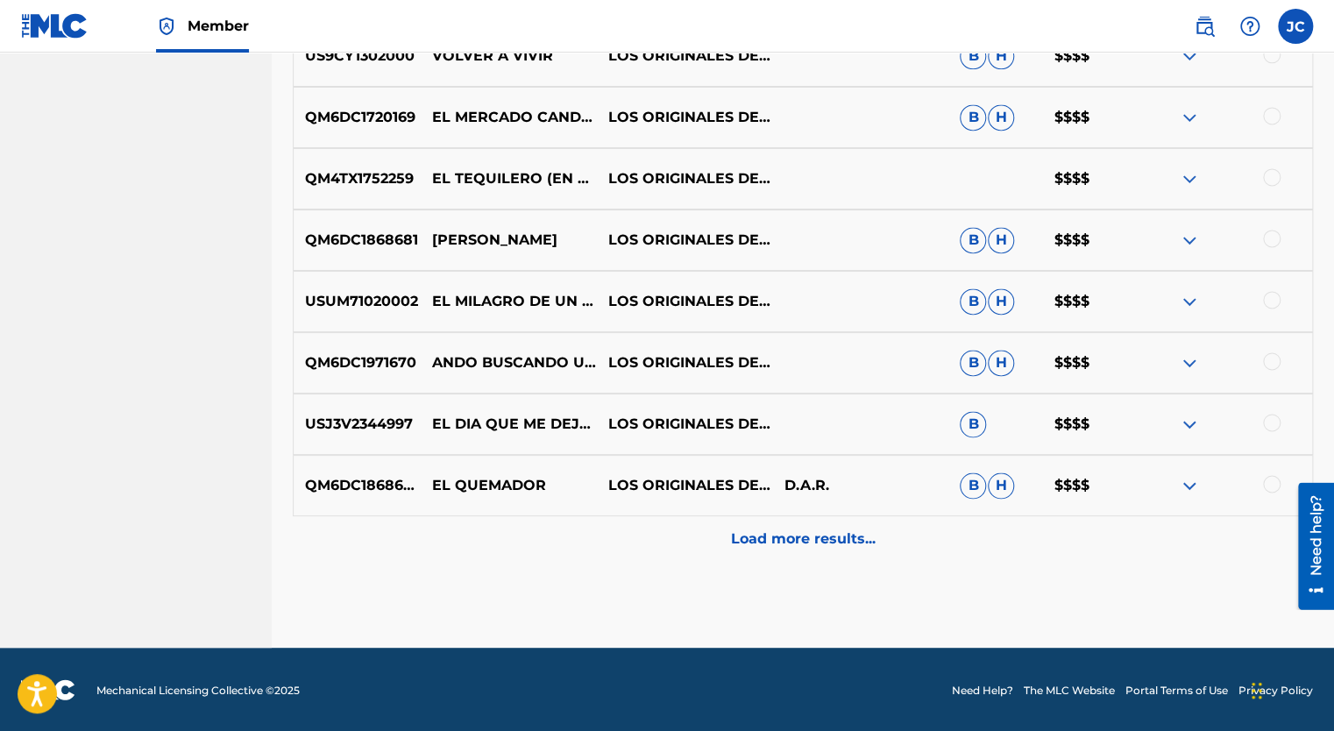
click at [782, 542] on p "Load more results..." at bounding box center [803, 538] width 145 height 21
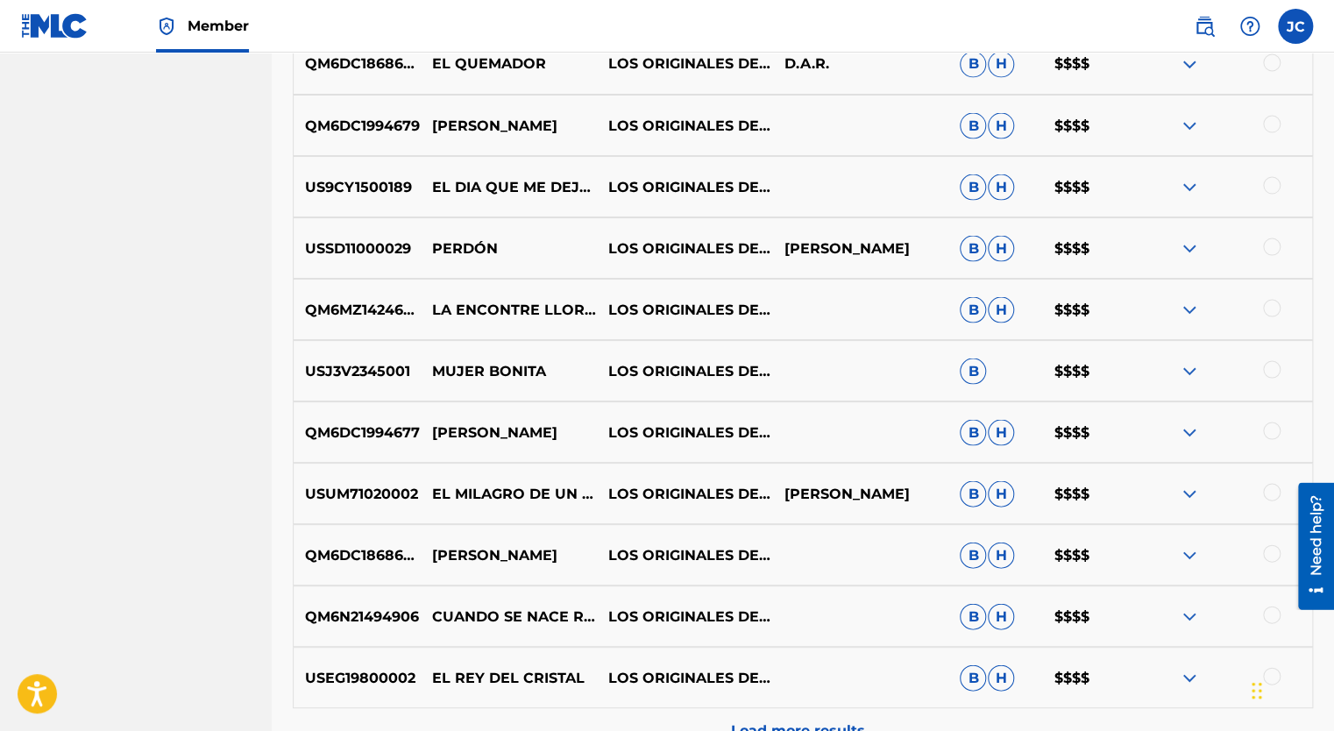
scroll to position [5123, 0]
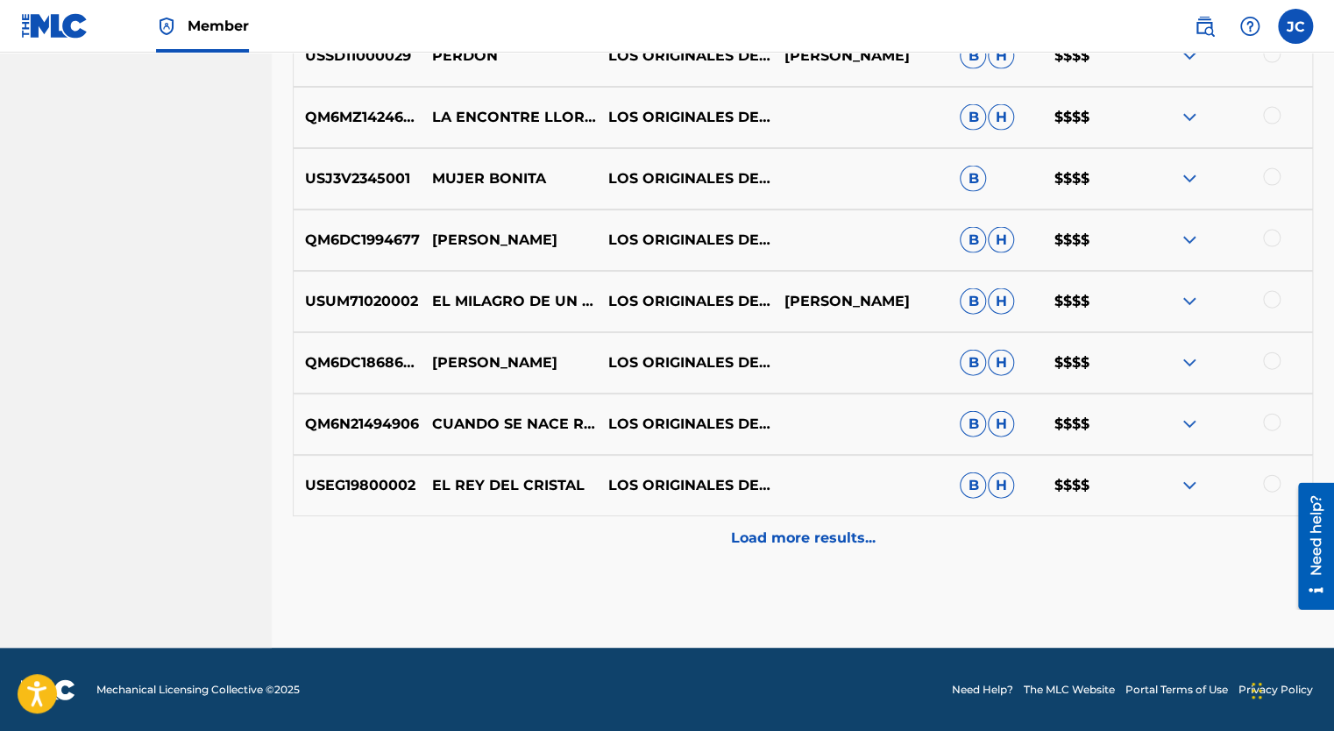
click at [780, 535] on p "Load more results..." at bounding box center [803, 538] width 145 height 21
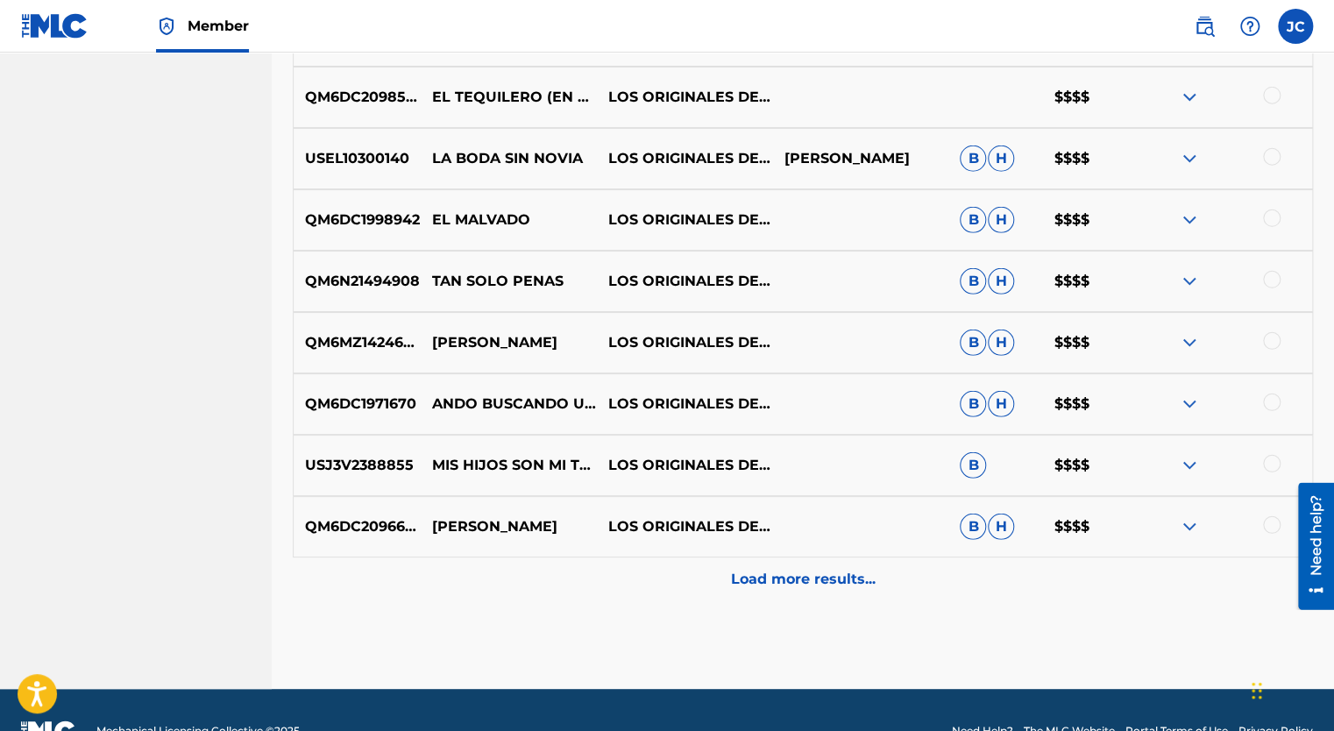
scroll to position [5737, 0]
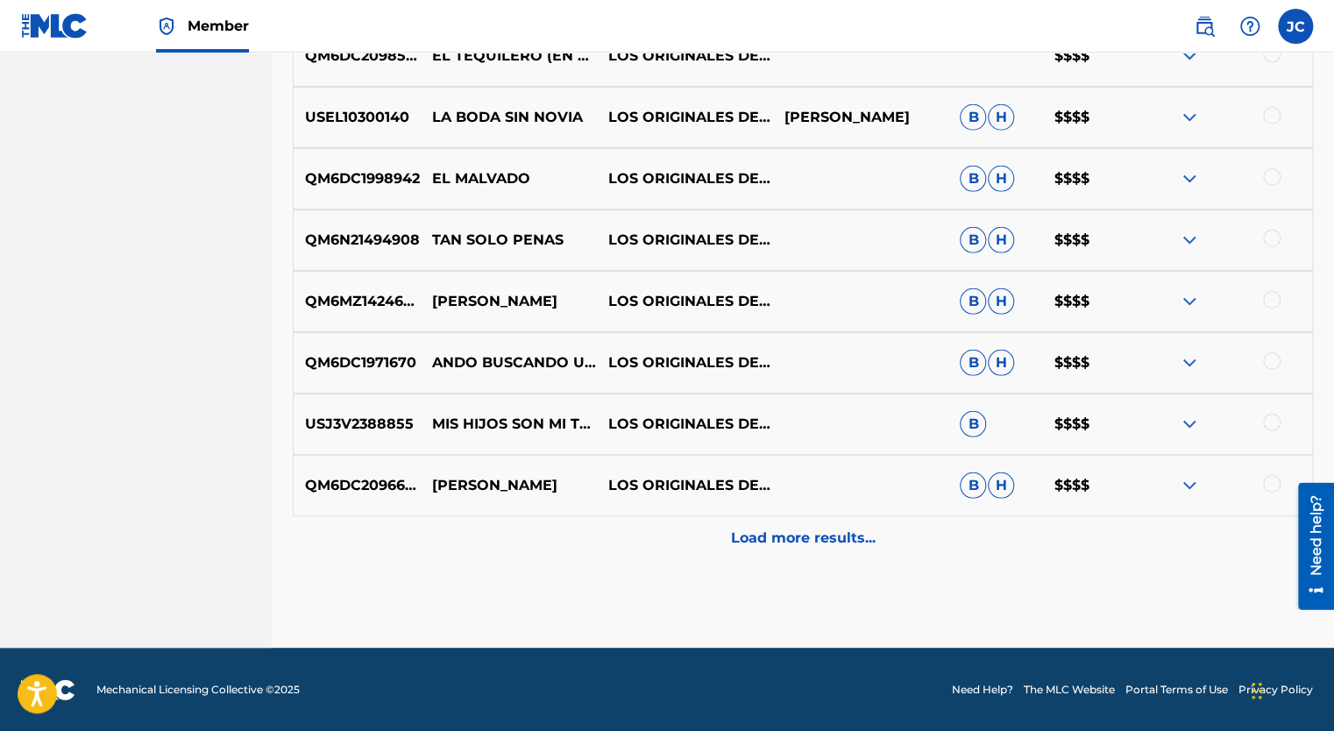
click at [787, 531] on p "Load more results..." at bounding box center [803, 538] width 145 height 21
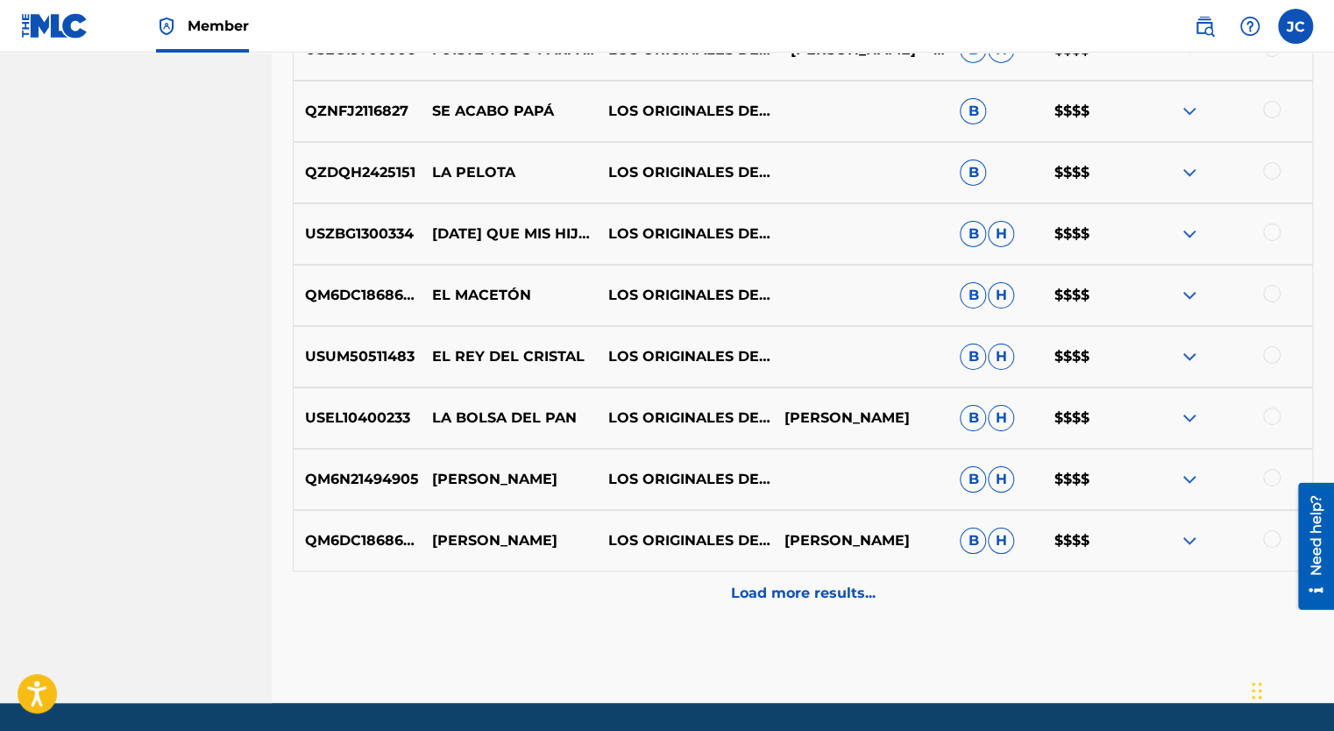
scroll to position [6350, 0]
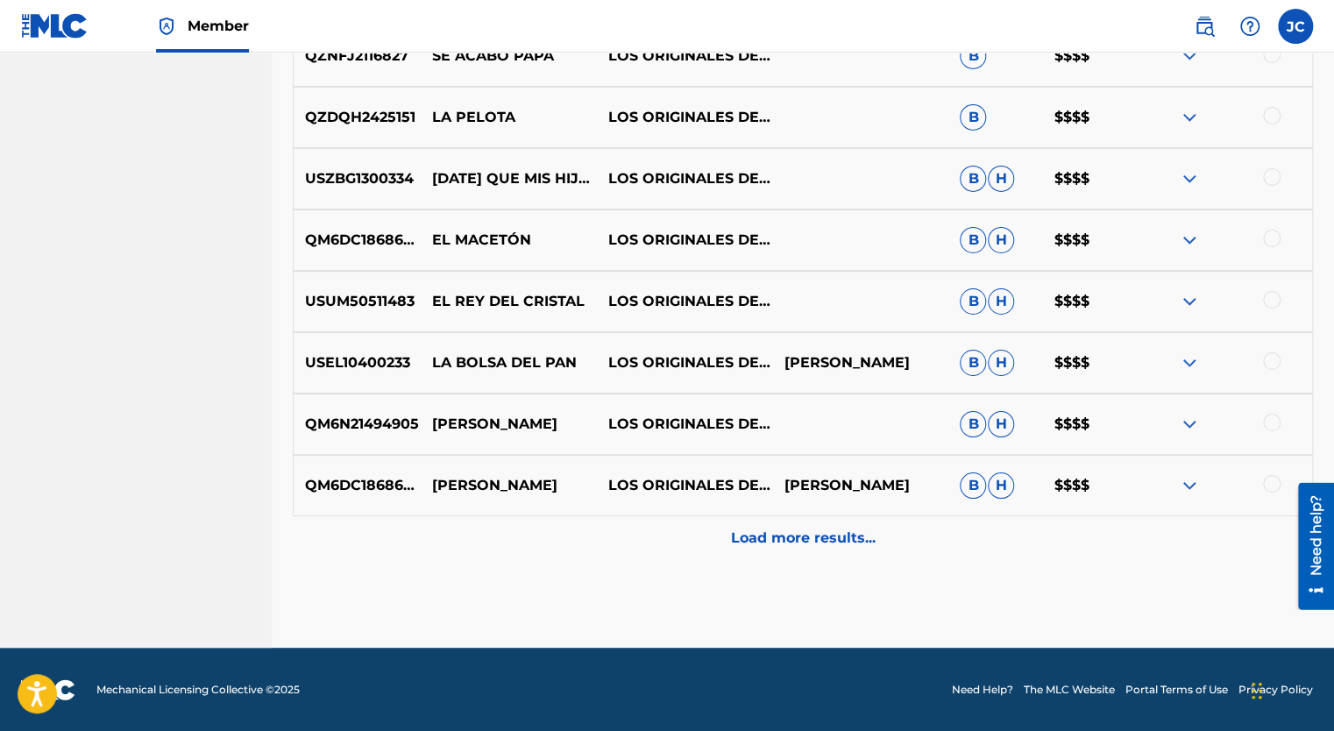
click at [788, 534] on p "Load more results..." at bounding box center [803, 538] width 145 height 21
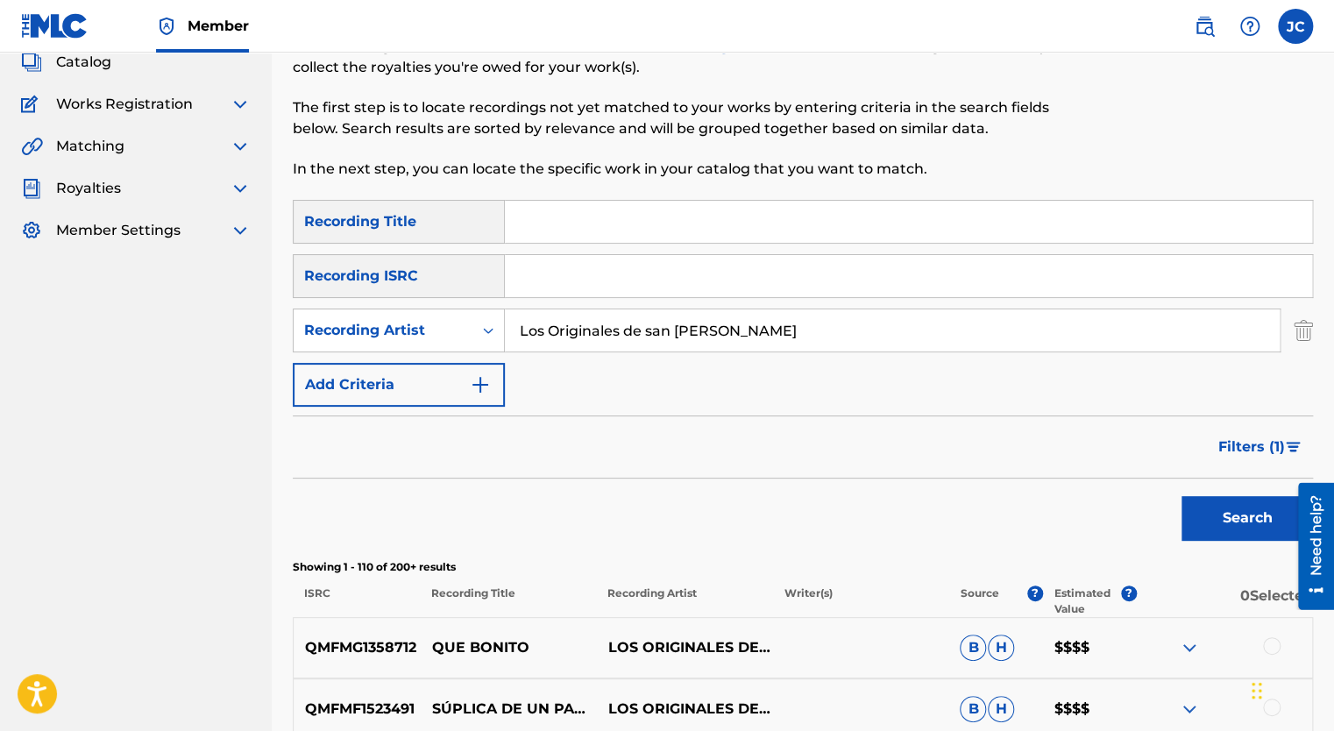
scroll to position [0, 0]
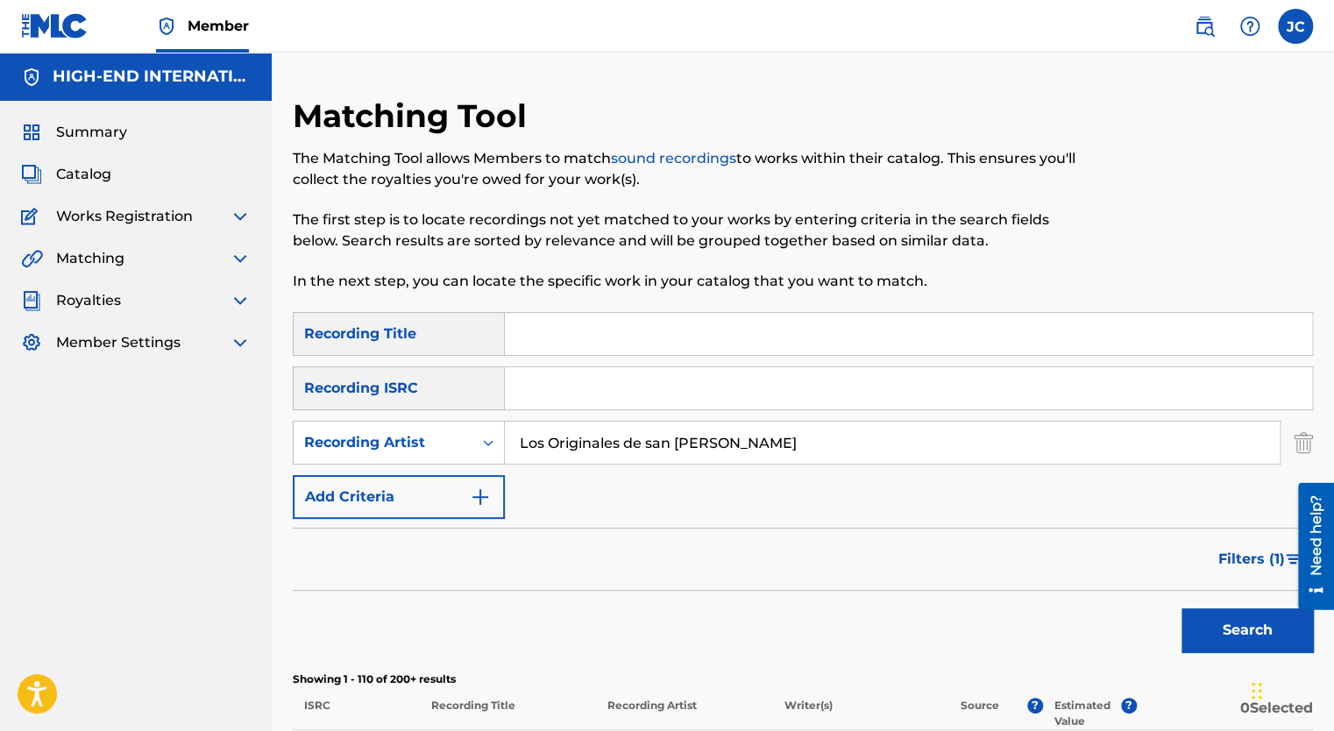
click at [1286, 21] on label at bounding box center [1295, 26] width 35 height 35
click at [1296, 26] on input "[PERSON_NAME] [EMAIL_ADDRESS][DOMAIN_NAME] Notification Preferences Profile Log…" at bounding box center [1296, 26] width 0 height 0
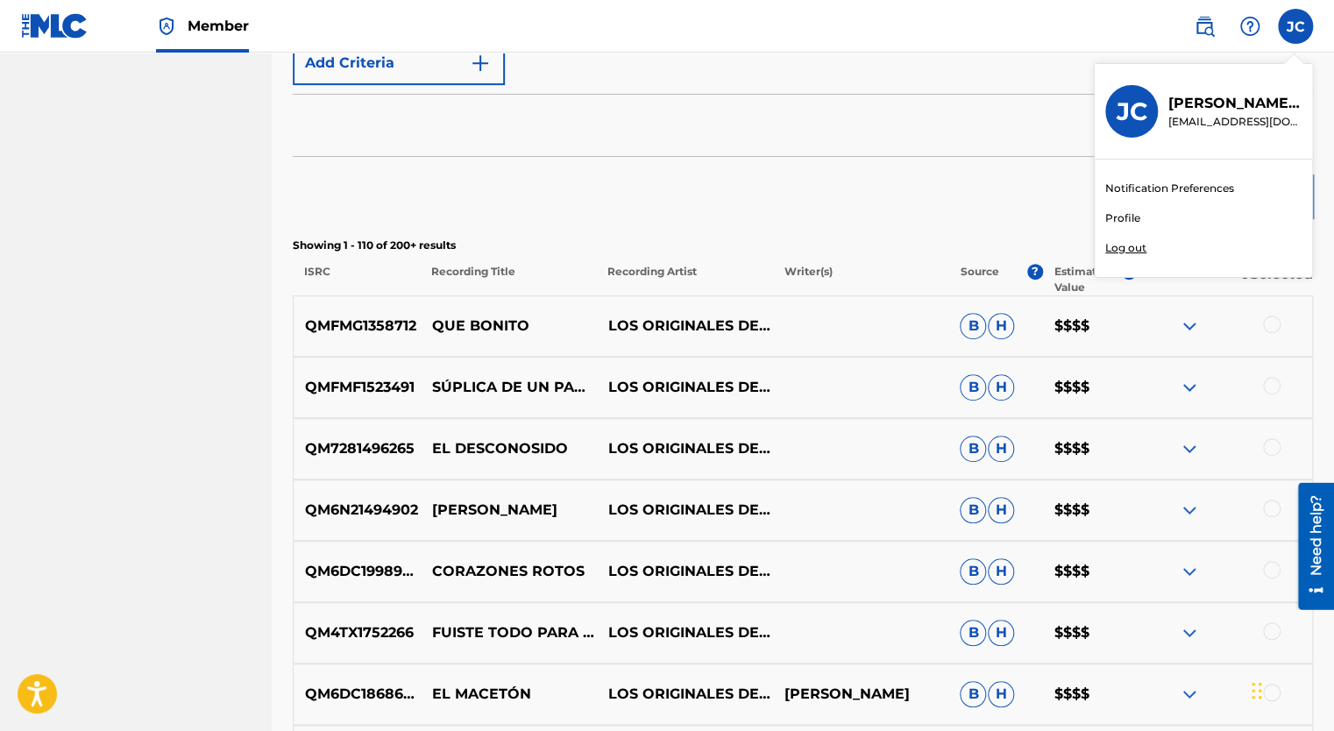
scroll to position [526, 0]
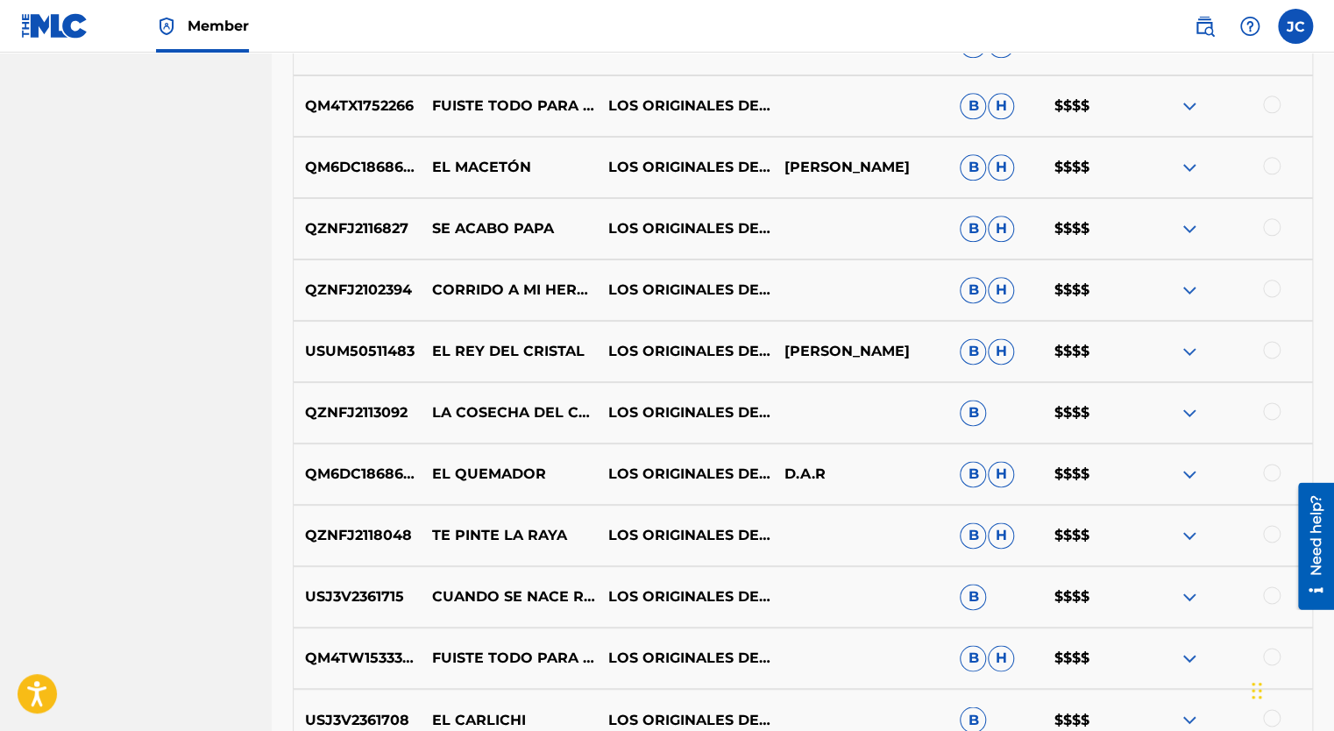
scroll to position [964, 0]
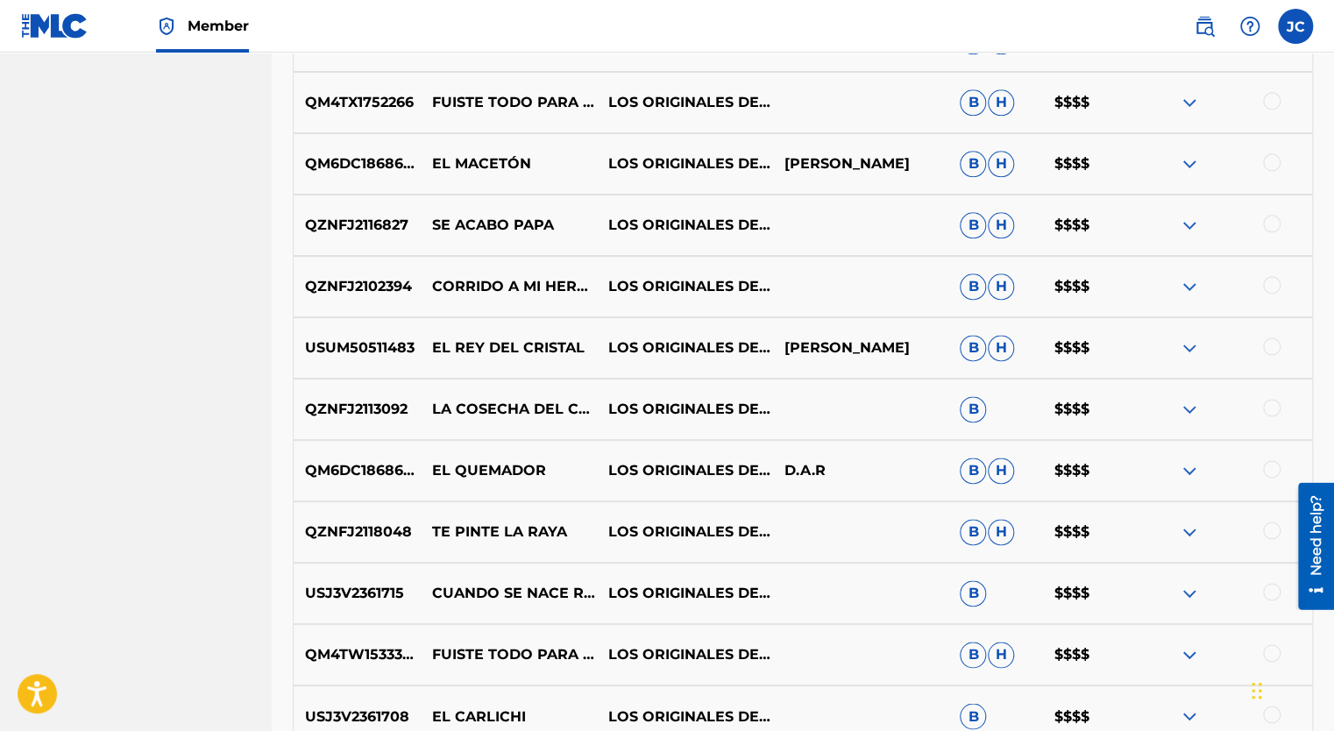
click at [1189, 288] on img at bounding box center [1189, 286] width 21 height 21
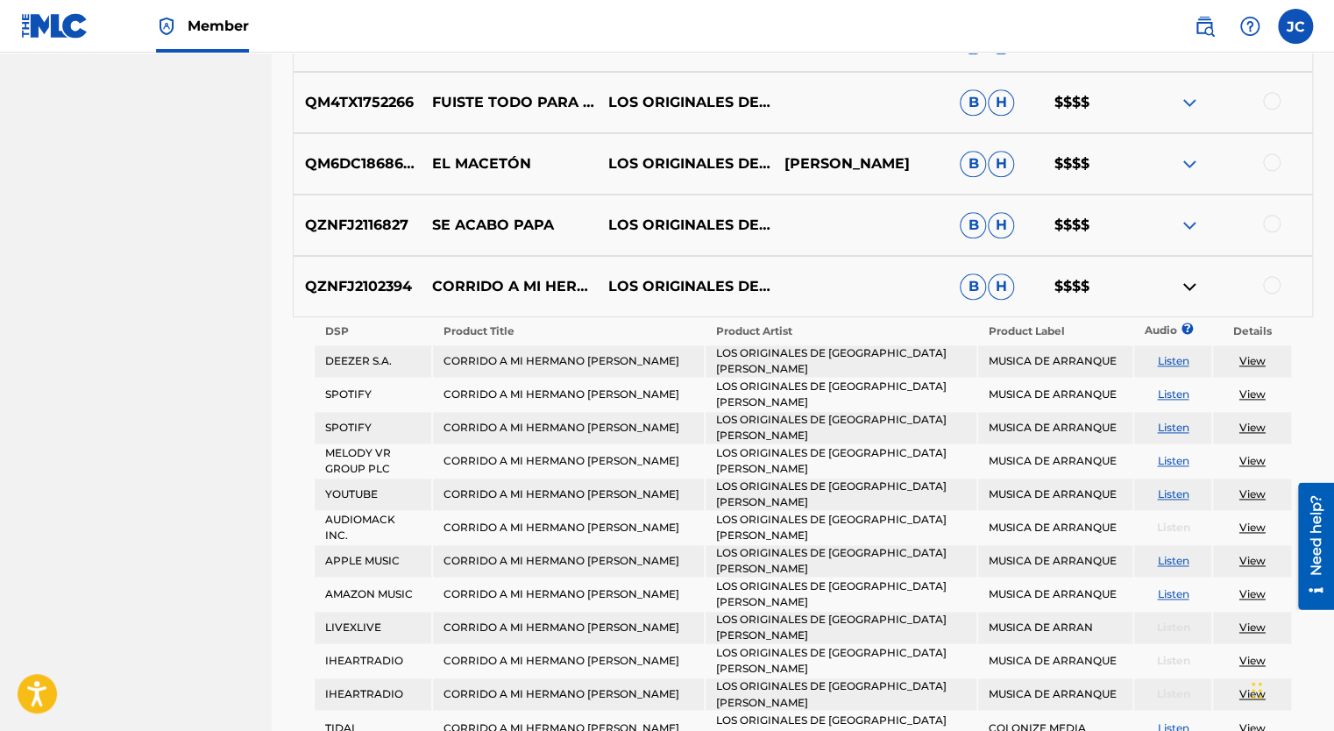
click at [1175, 358] on link "Listen" at bounding box center [1173, 360] width 32 height 13
click at [1185, 289] on img at bounding box center [1189, 286] width 21 height 21
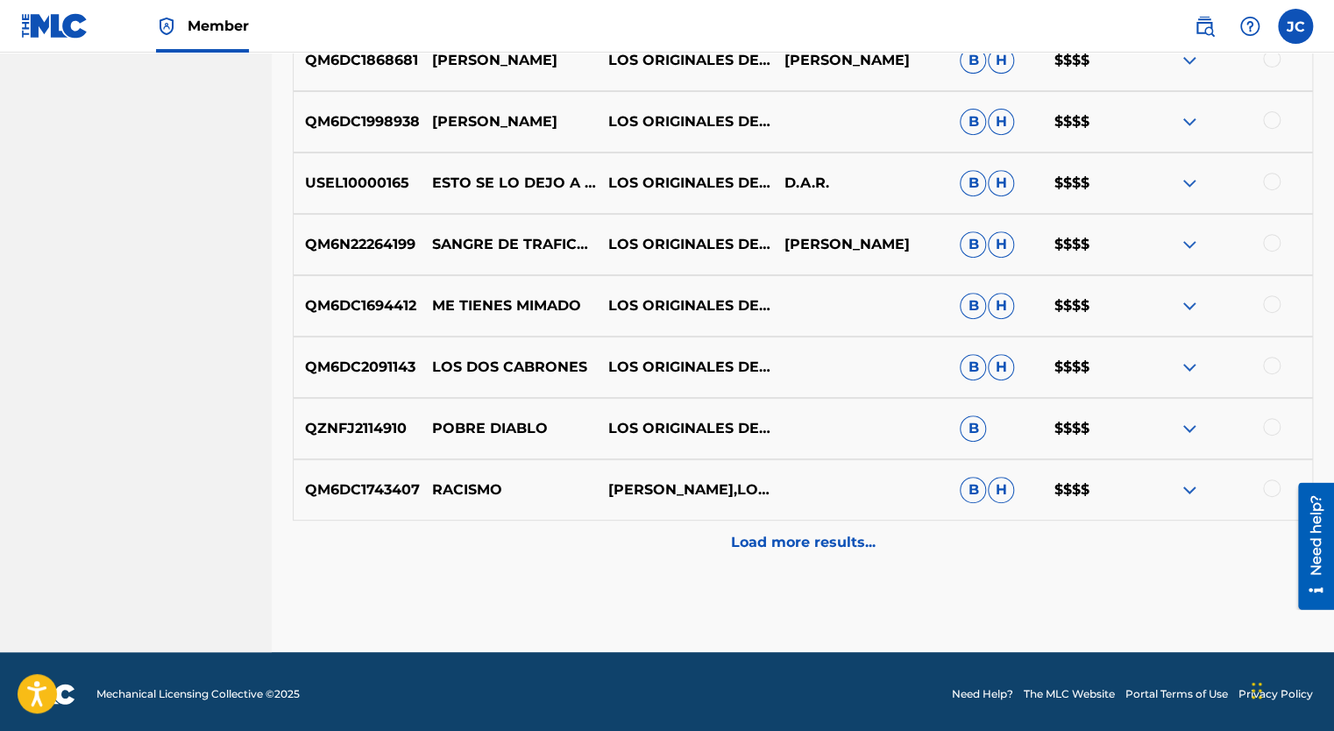
scroll to position [6964, 0]
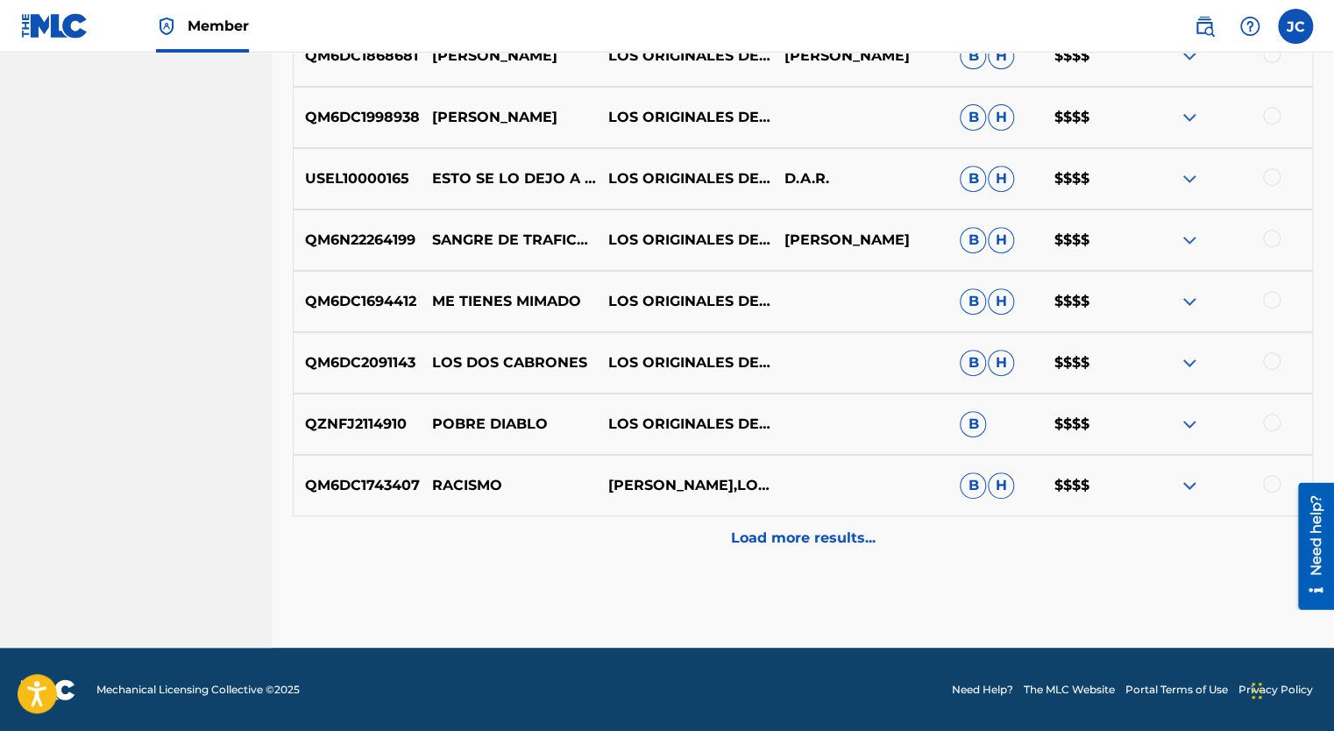
click at [758, 538] on p "Load more results..." at bounding box center [803, 538] width 145 height 21
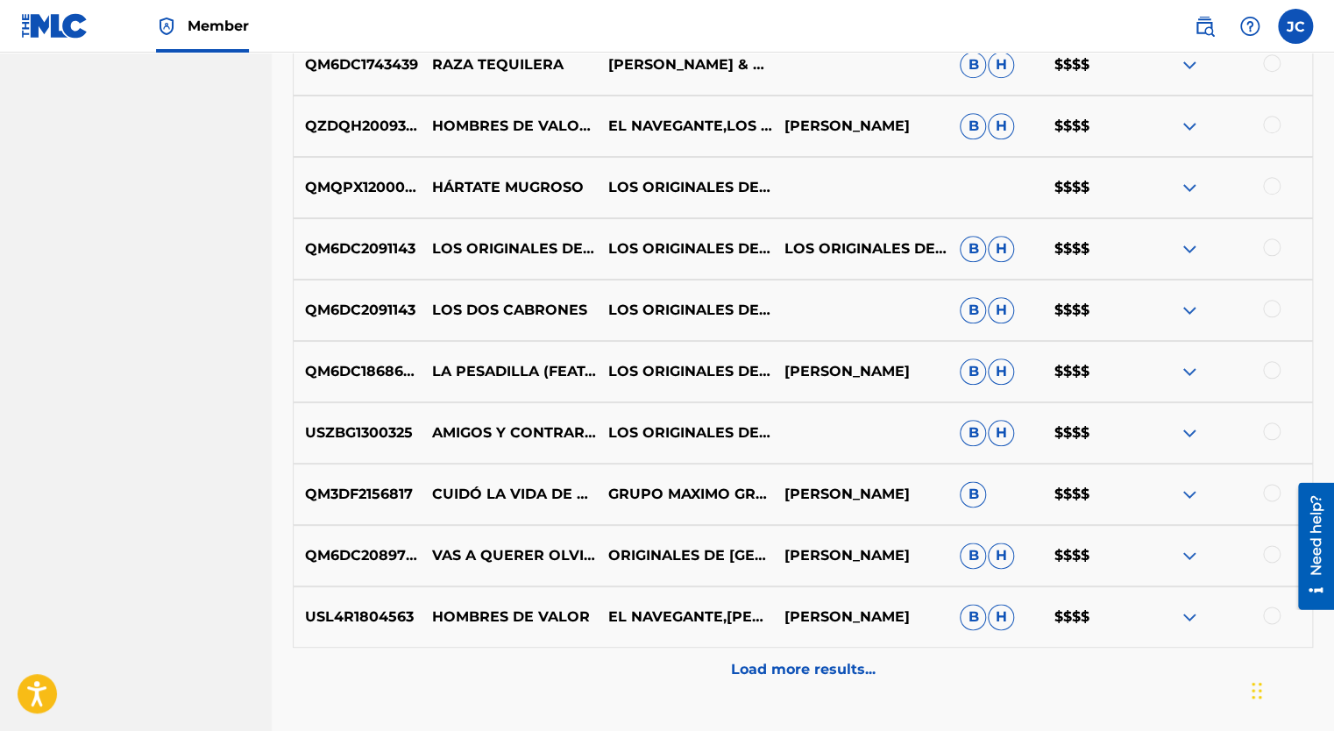
scroll to position [7578, 0]
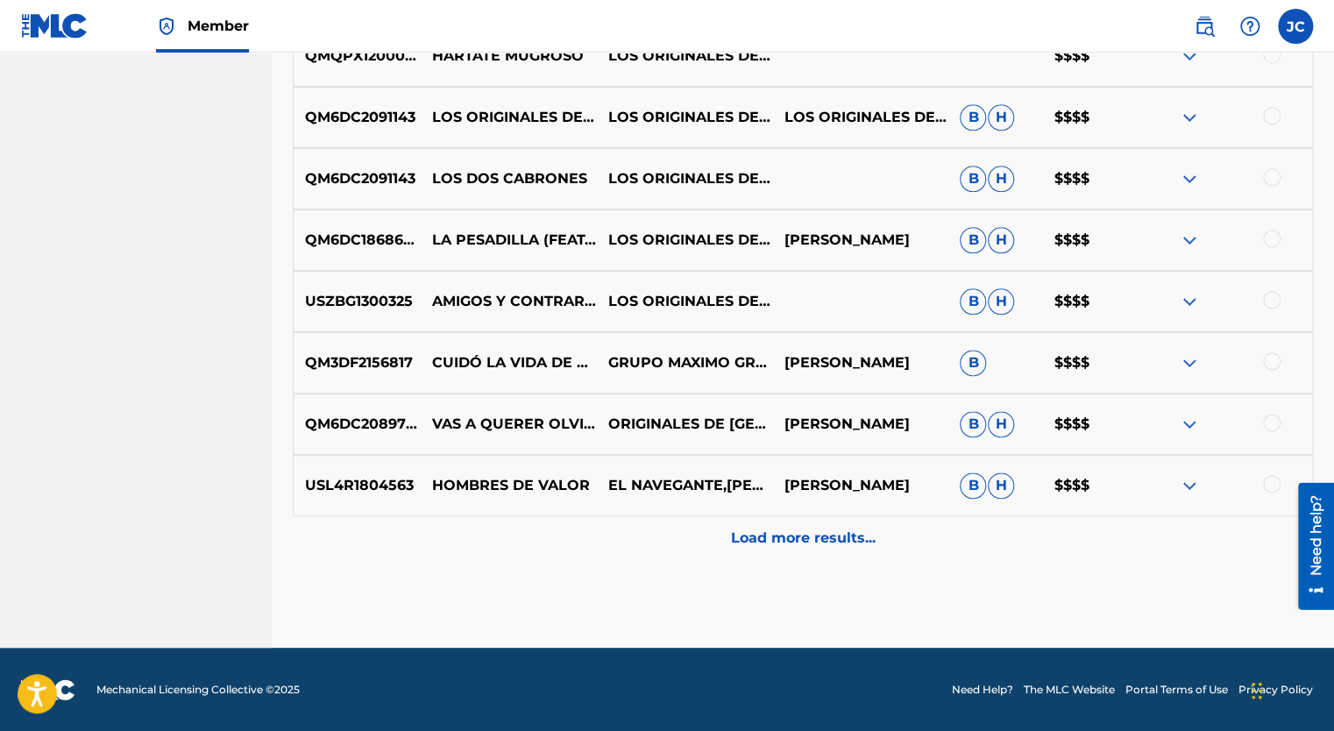
click at [766, 536] on p "Load more results..." at bounding box center [803, 538] width 145 height 21
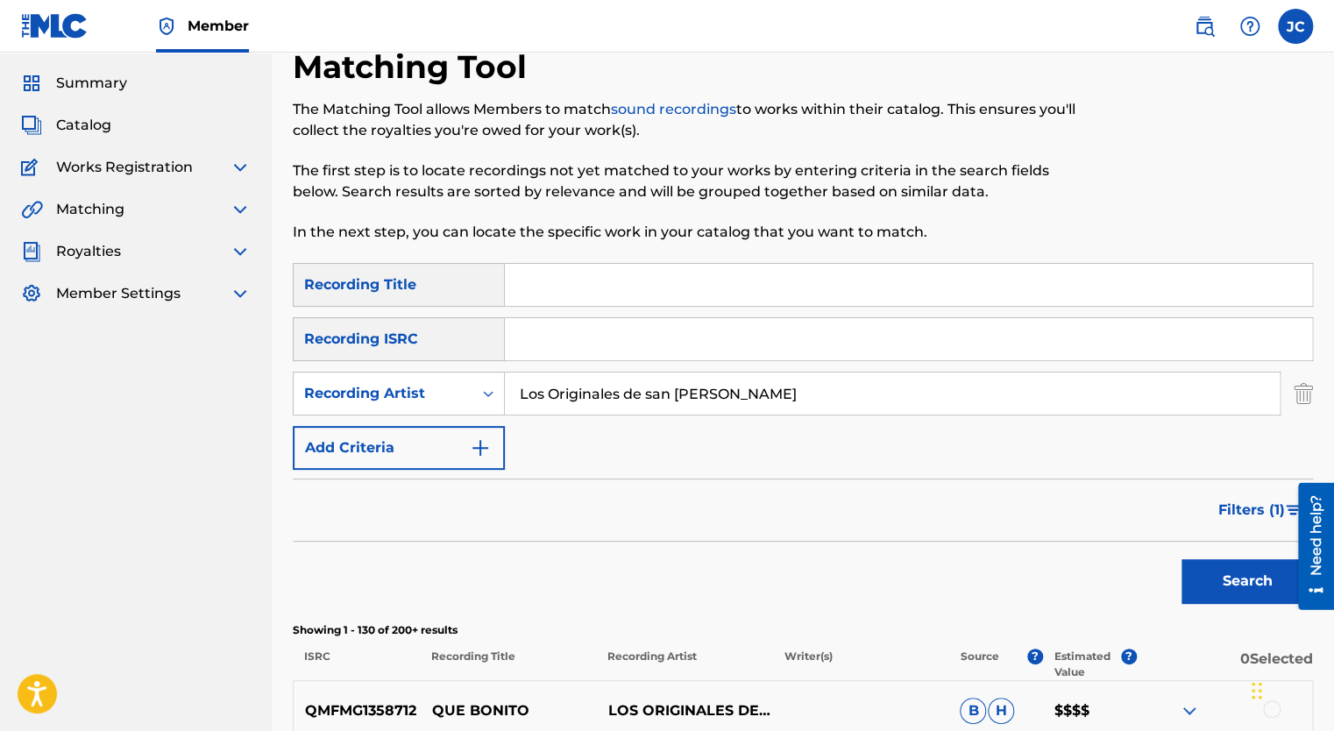
scroll to position [88, 0]
